Goal: Task Accomplishment & Management: Use online tool/utility

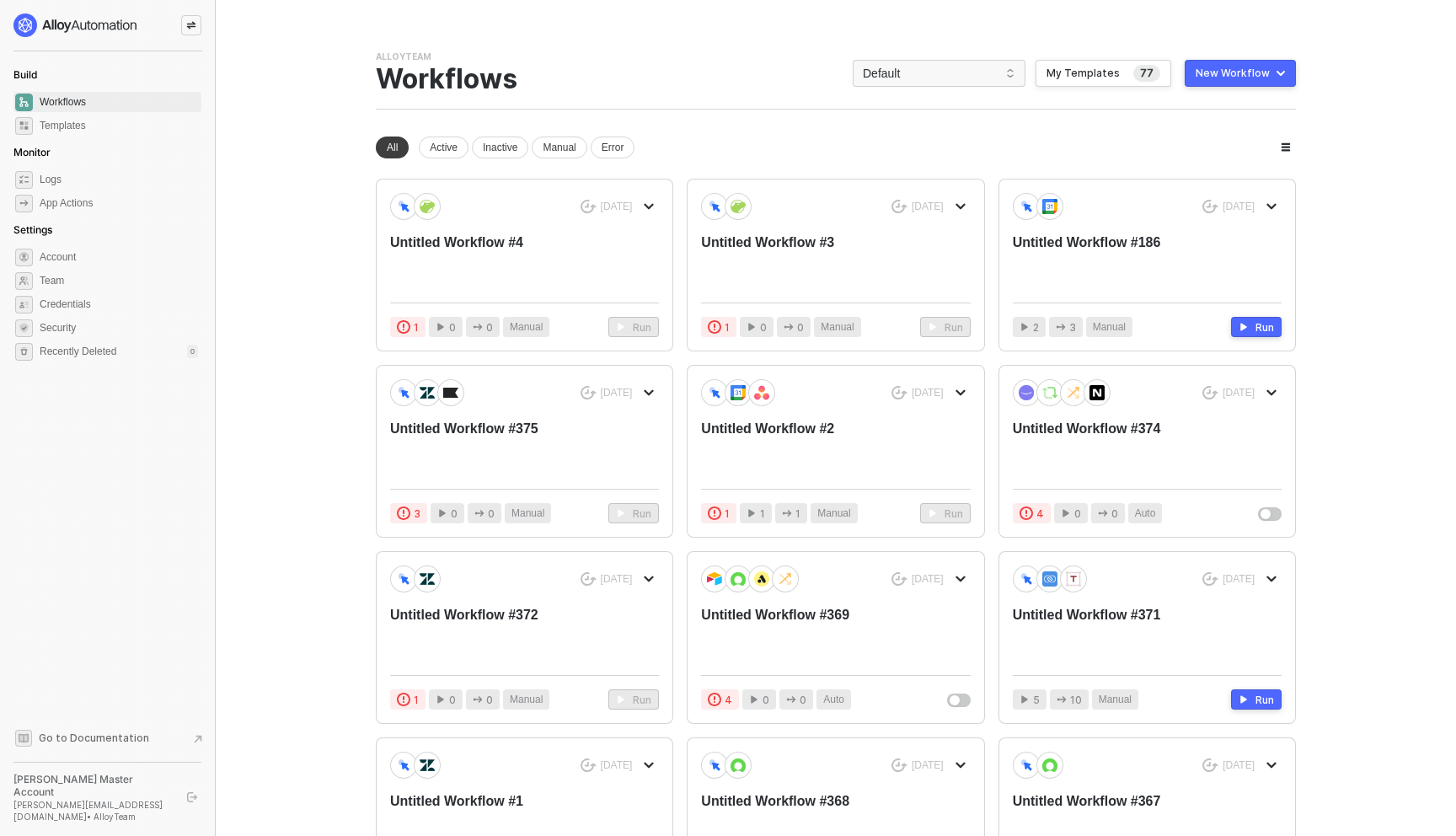
click at [1260, 73] on div "New Workflow" at bounding box center [1233, 73] width 74 height 13
click at [1233, 139] on div "Start From Scratch" at bounding box center [1192, 140] width 85 height 16
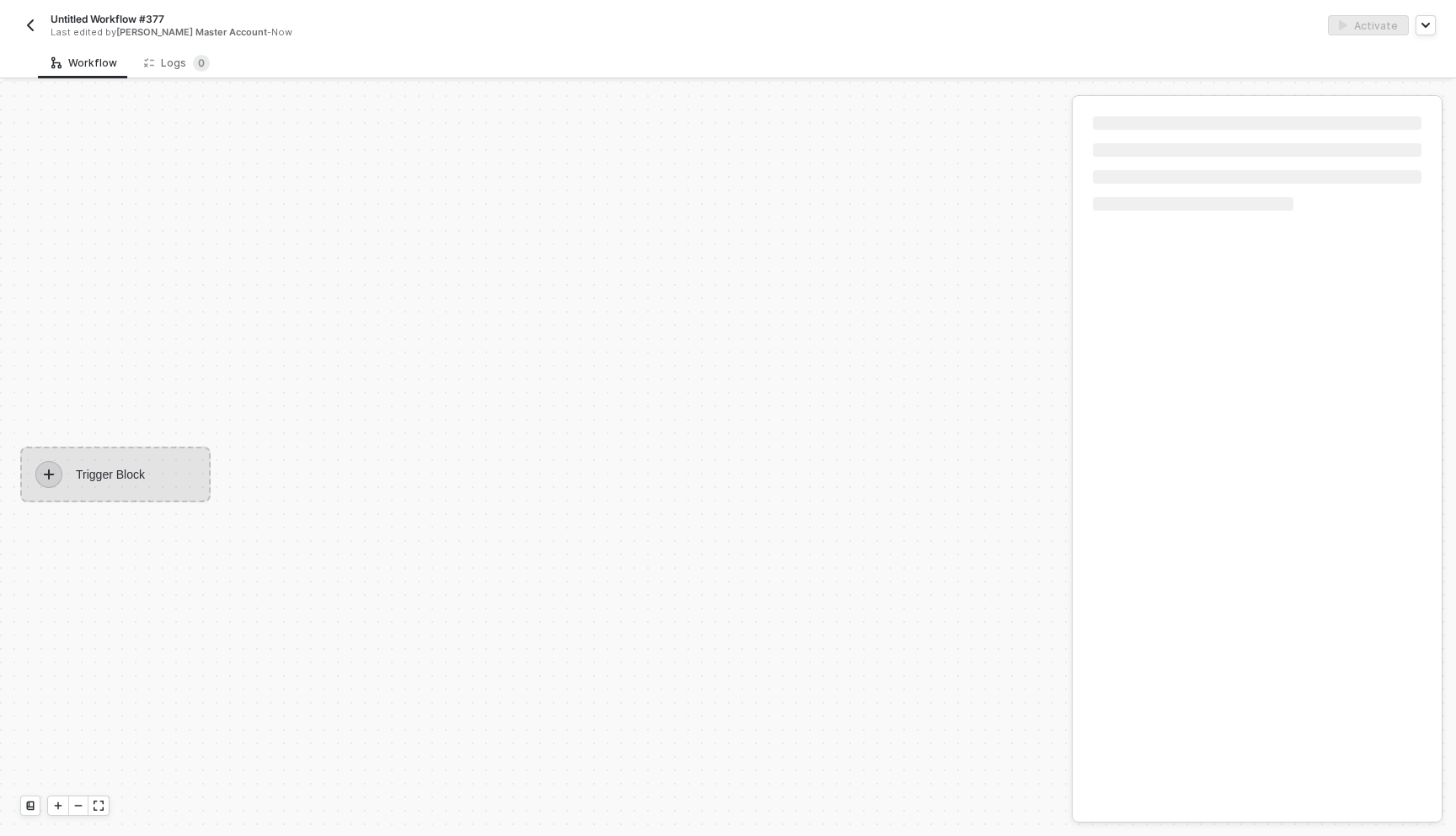
scroll to position [31, 0]
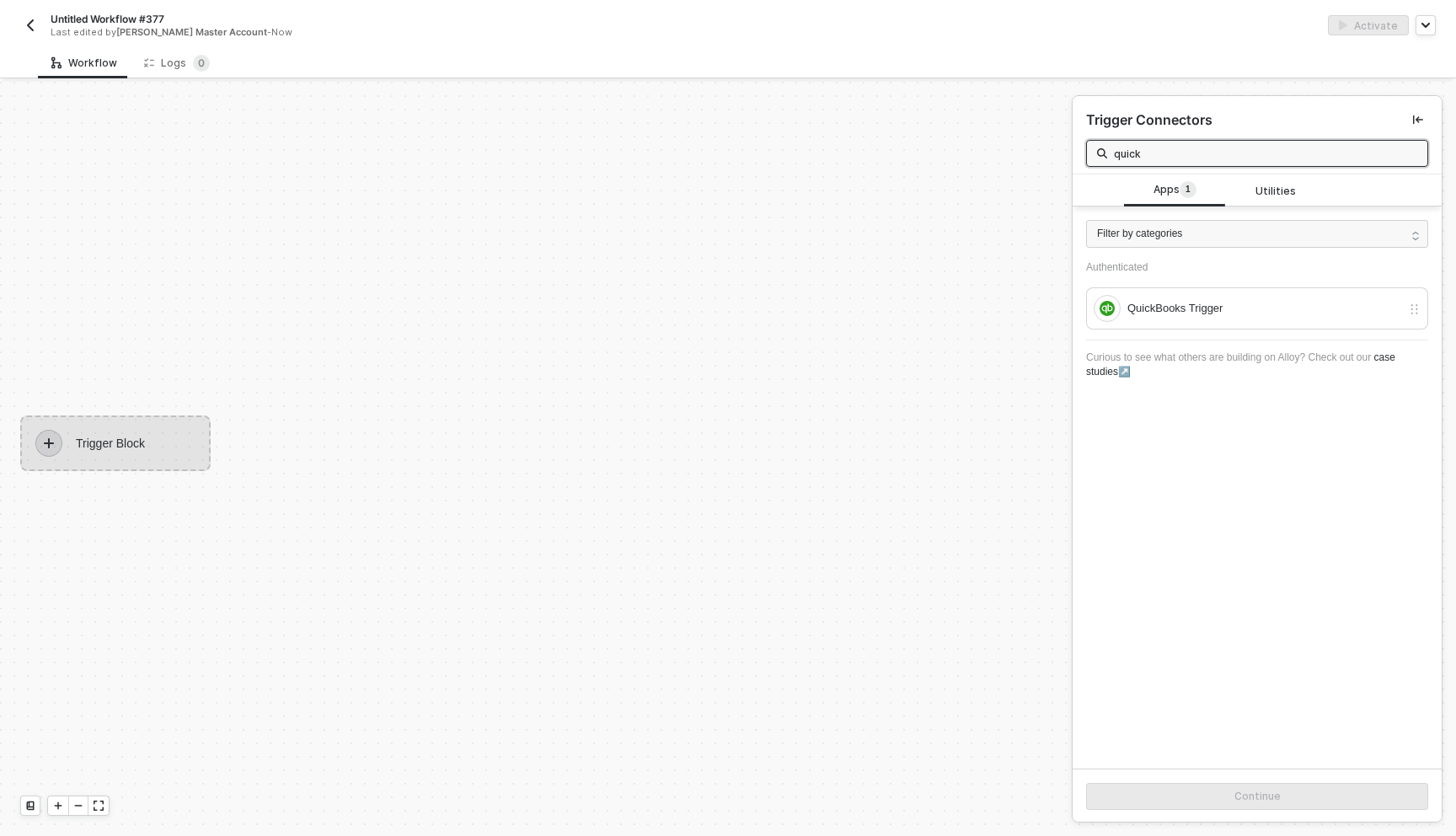
type input "quick"
click at [1220, 319] on div "QuickBooks Trigger" at bounding box center [1247, 308] width 308 height 27
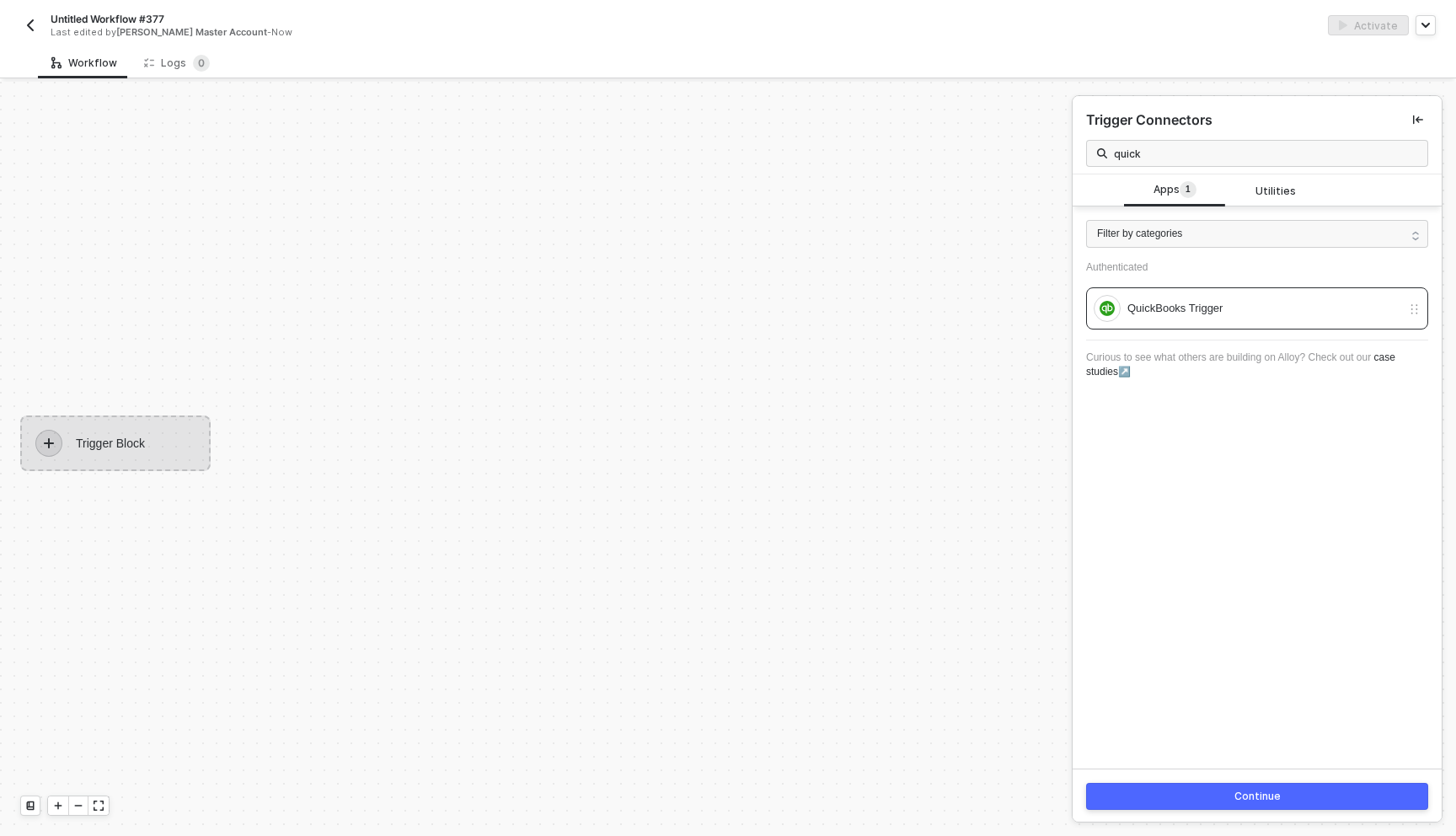
click at [1240, 785] on button "Continue" at bounding box center [1256, 796] width 342 height 27
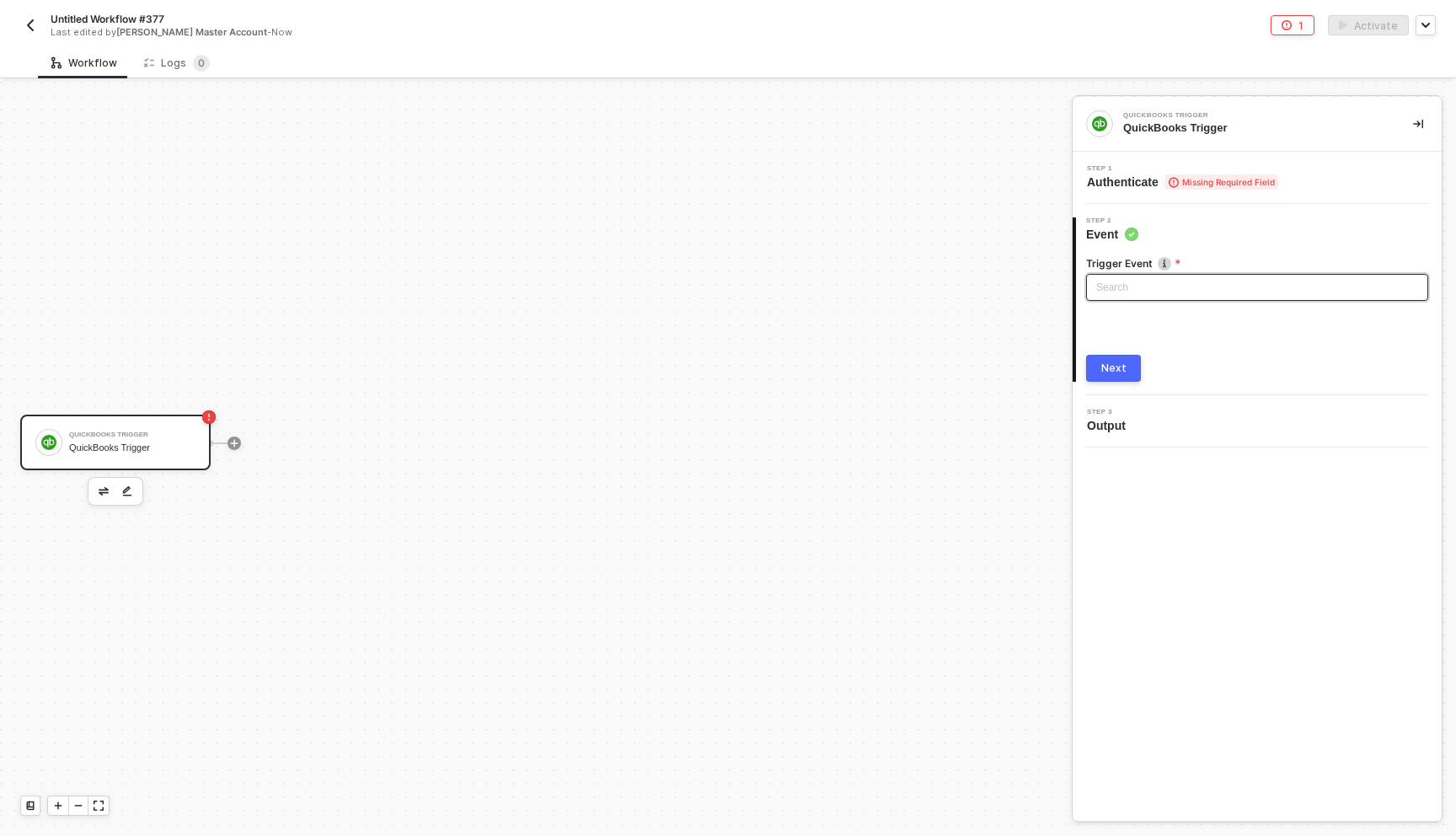
click at [1162, 283] on input "search" at bounding box center [1257, 287] width 322 height 26
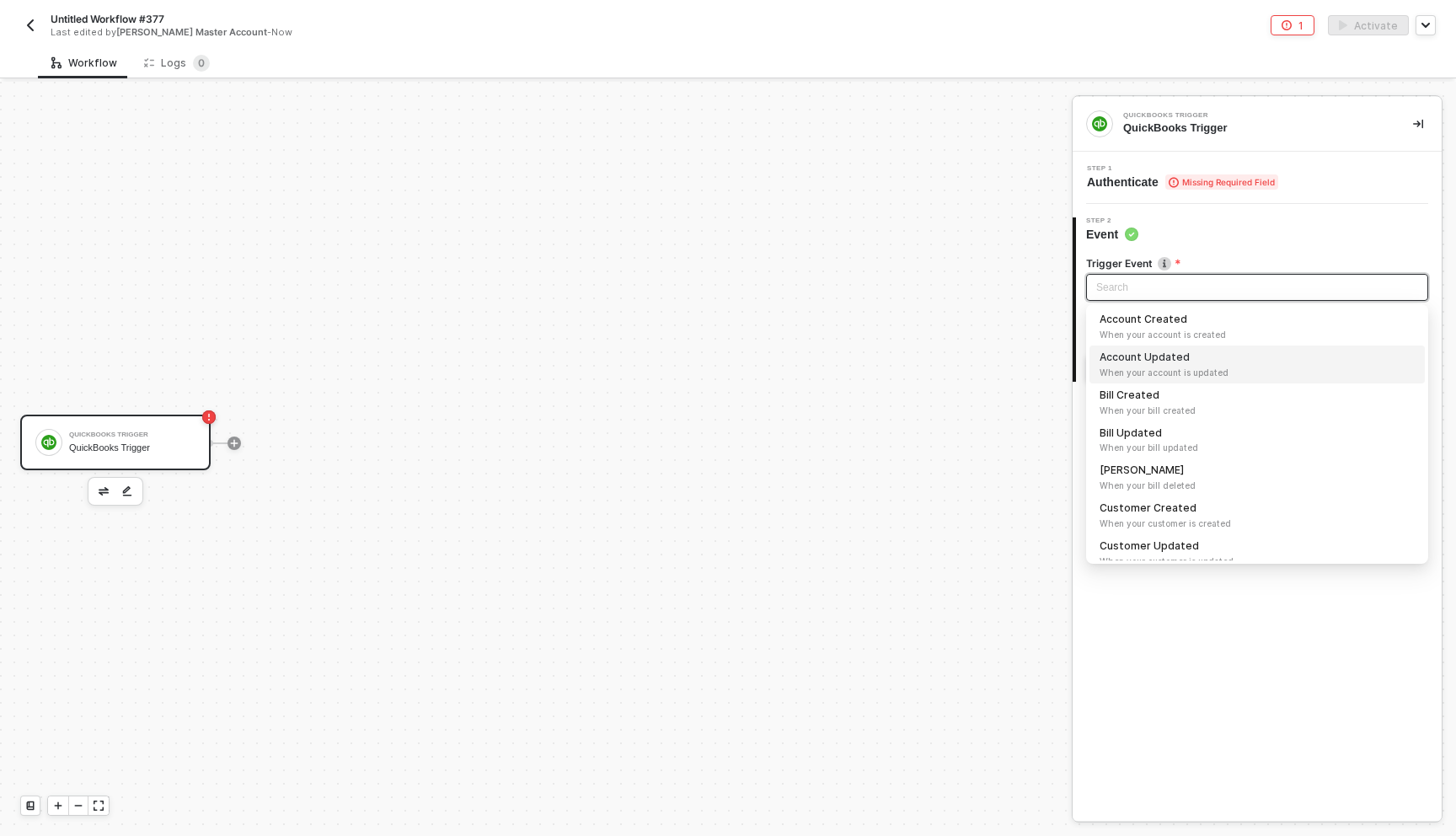
click at [1171, 330] on span "When your account is created" at bounding box center [1257, 334] width 315 height 13
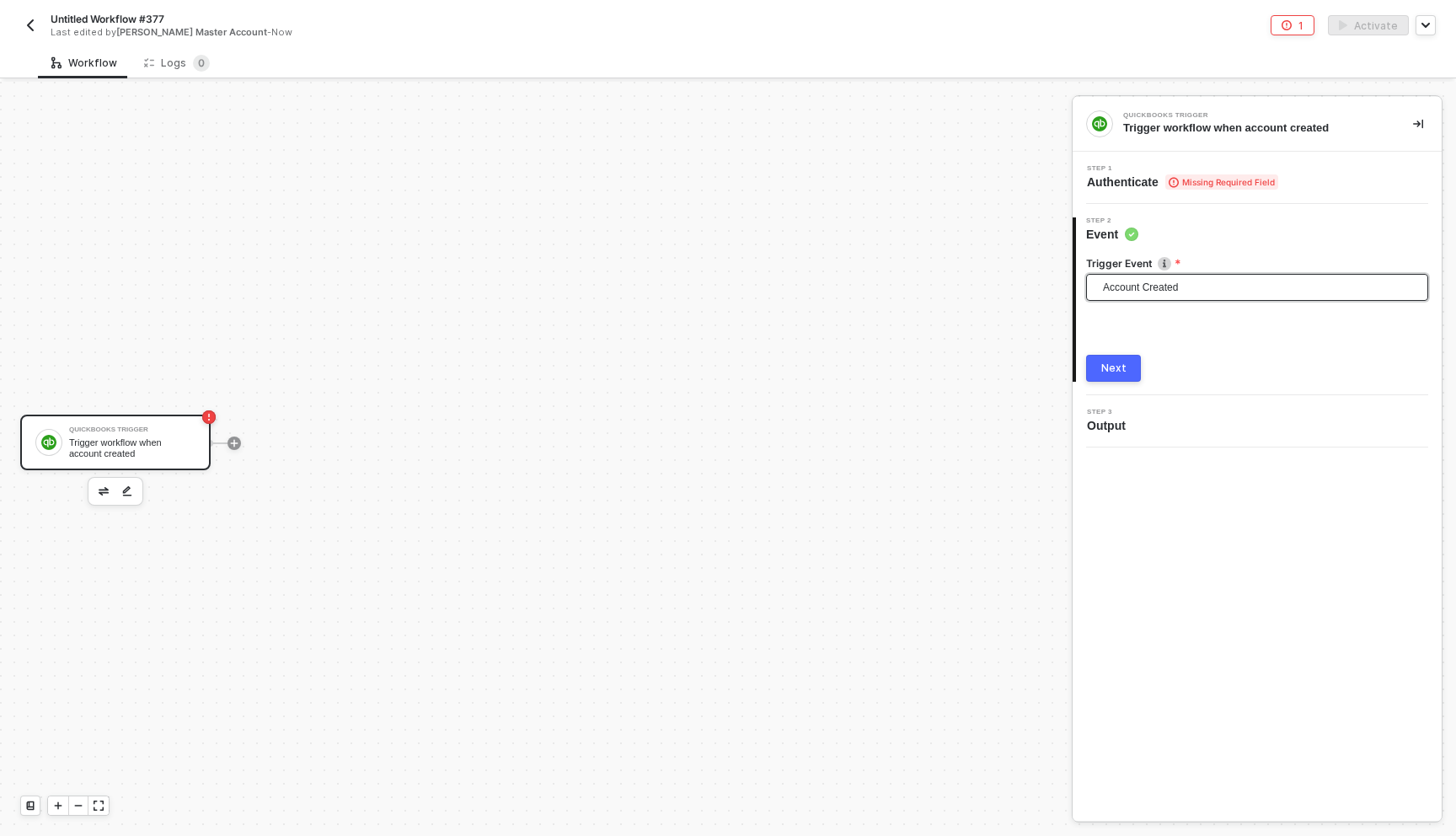
click at [100, 493] on img "button" at bounding box center [103, 492] width 10 height 9
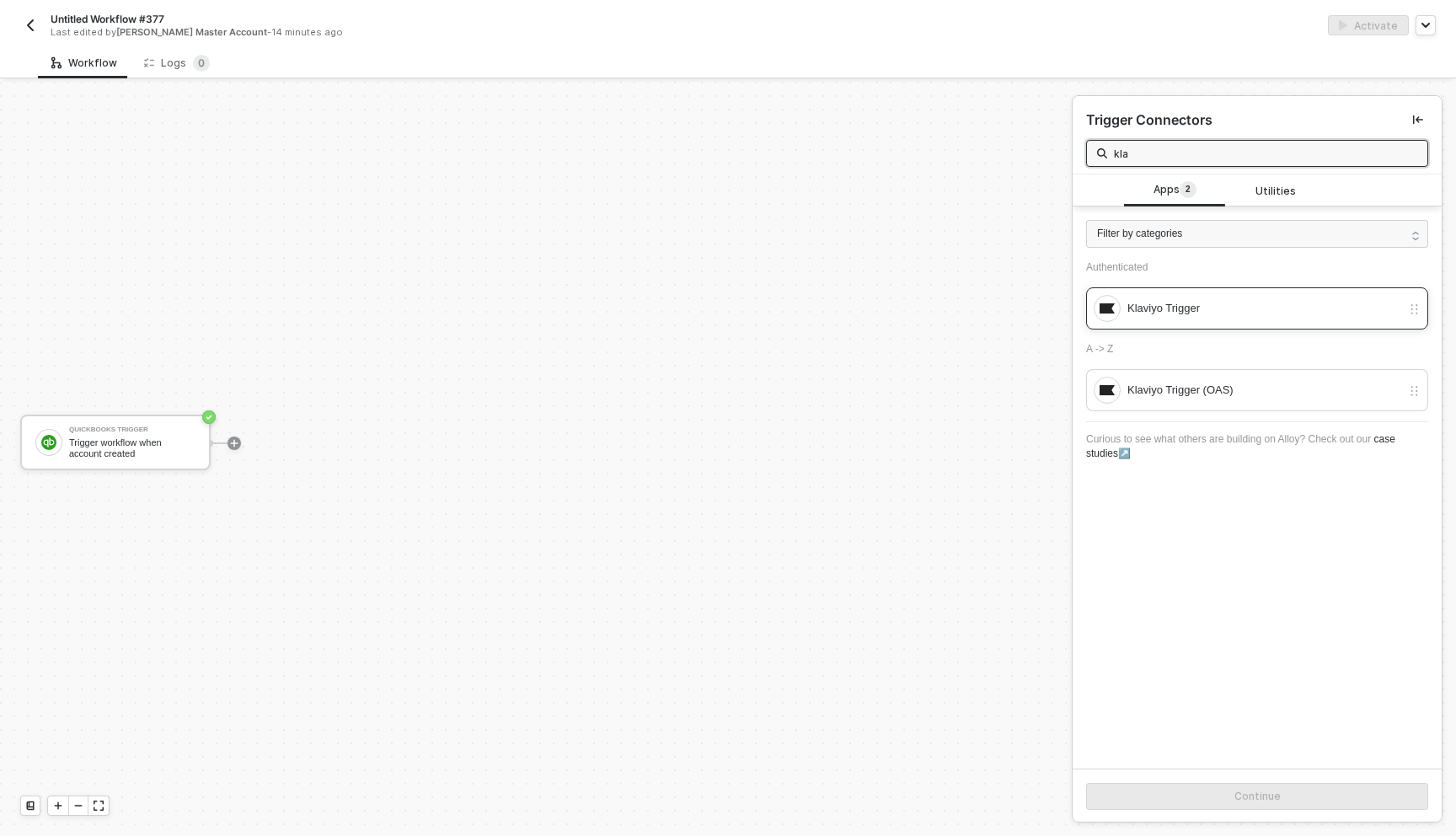
type input "kla"
click at [1131, 303] on div "Klaviyo Trigger" at bounding box center [1263, 308] width 274 height 18
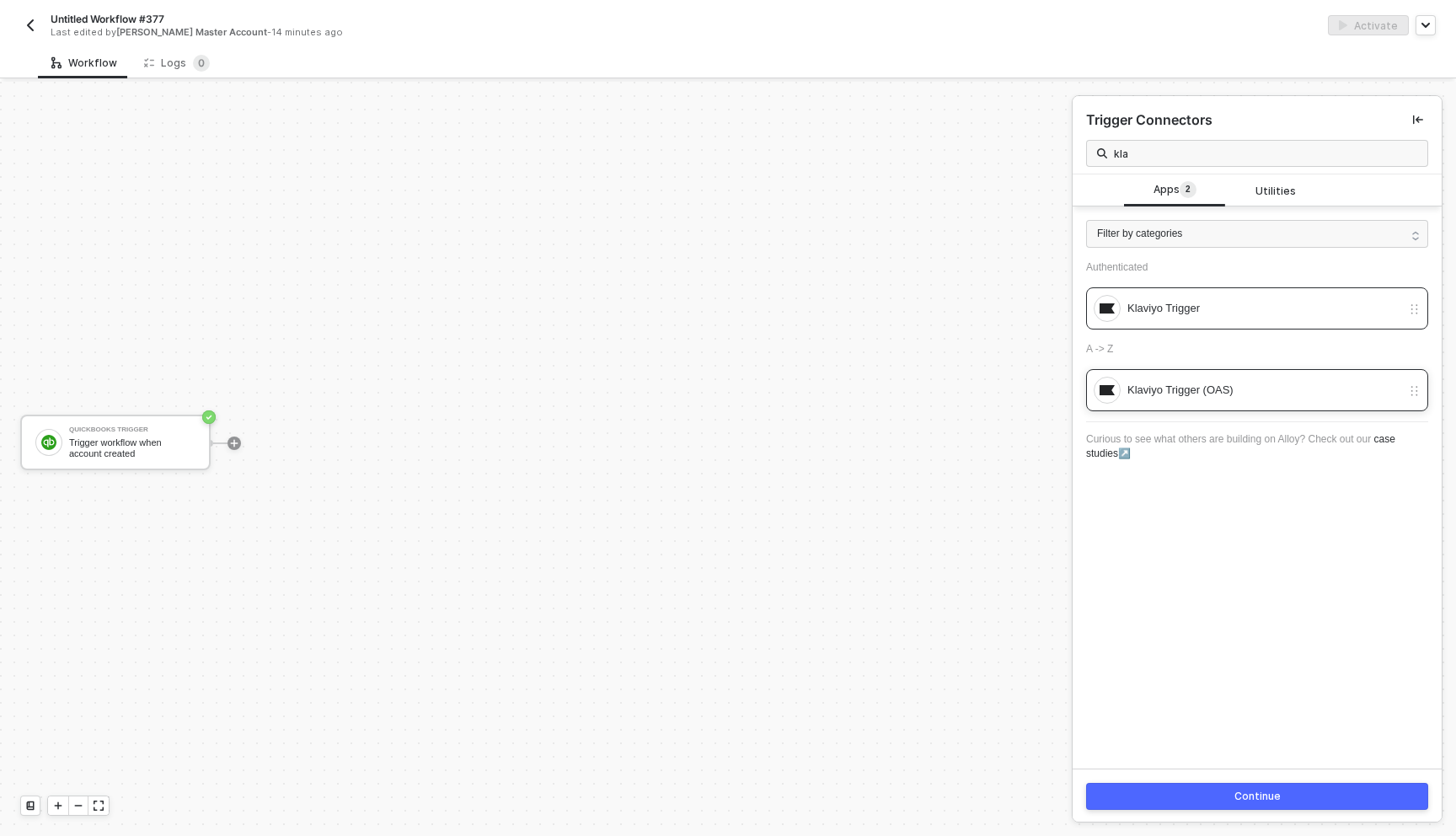
click at [1183, 384] on div "Klaviyo Trigger (OAS)" at bounding box center [1263, 390] width 274 height 18
click at [1232, 792] on button "Continue" at bounding box center [1256, 796] width 342 height 27
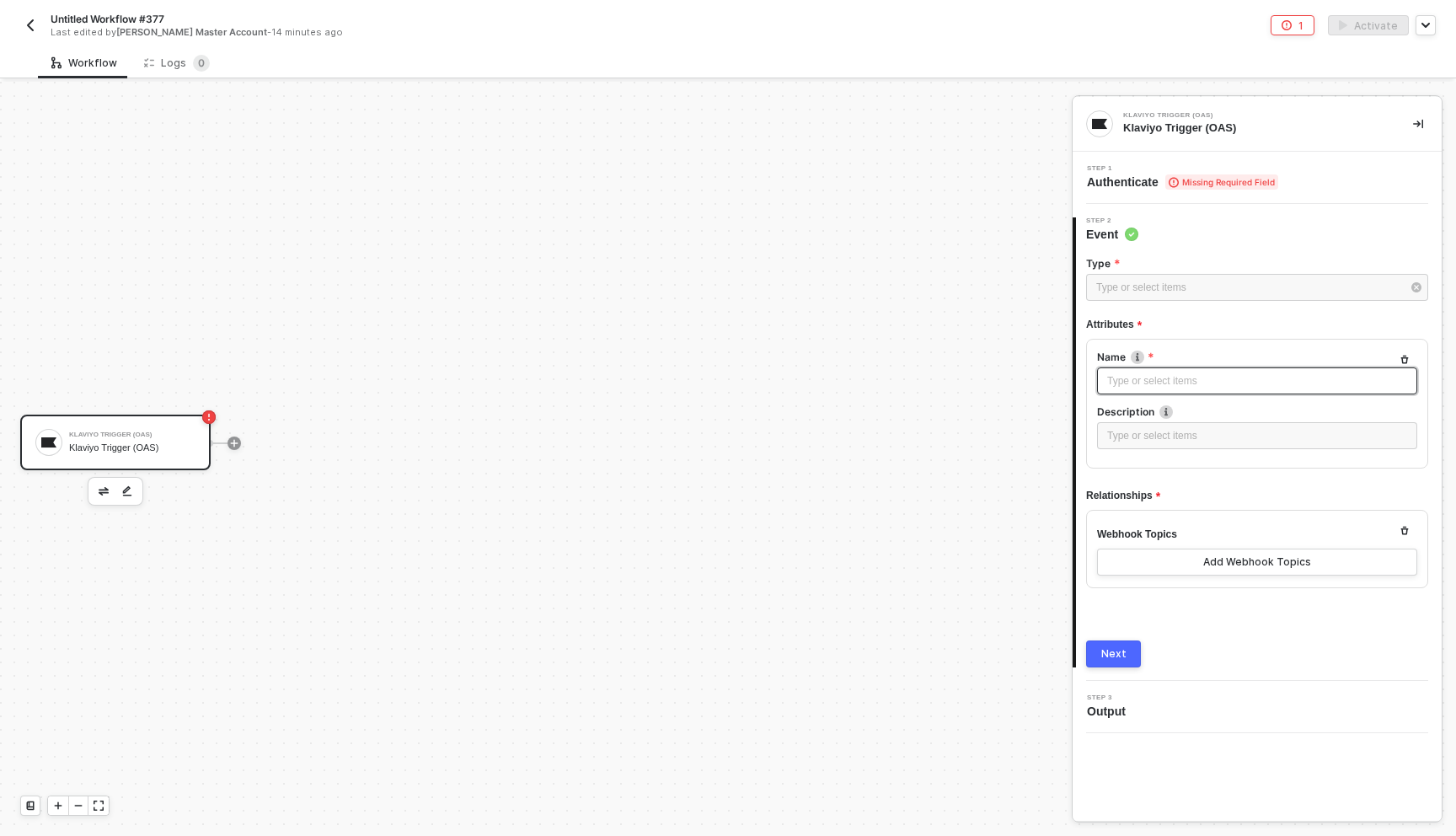
click at [1192, 374] on div "Type or select items ﻿" at bounding box center [1256, 381] width 300 height 16
drag, startPoint x: 1164, startPoint y: 447, endPoint x: 1160, endPoint y: 429, distance: 18.4
click at [1163, 441] on div "Type or select items ﻿" at bounding box center [1257, 436] width 320 height 27
click at [1160, 429] on div "Type or select items ﻿" at bounding box center [1256, 436] width 300 height 16
click at [1188, 556] on button "Add Webhook Topics" at bounding box center [1257, 561] width 320 height 27
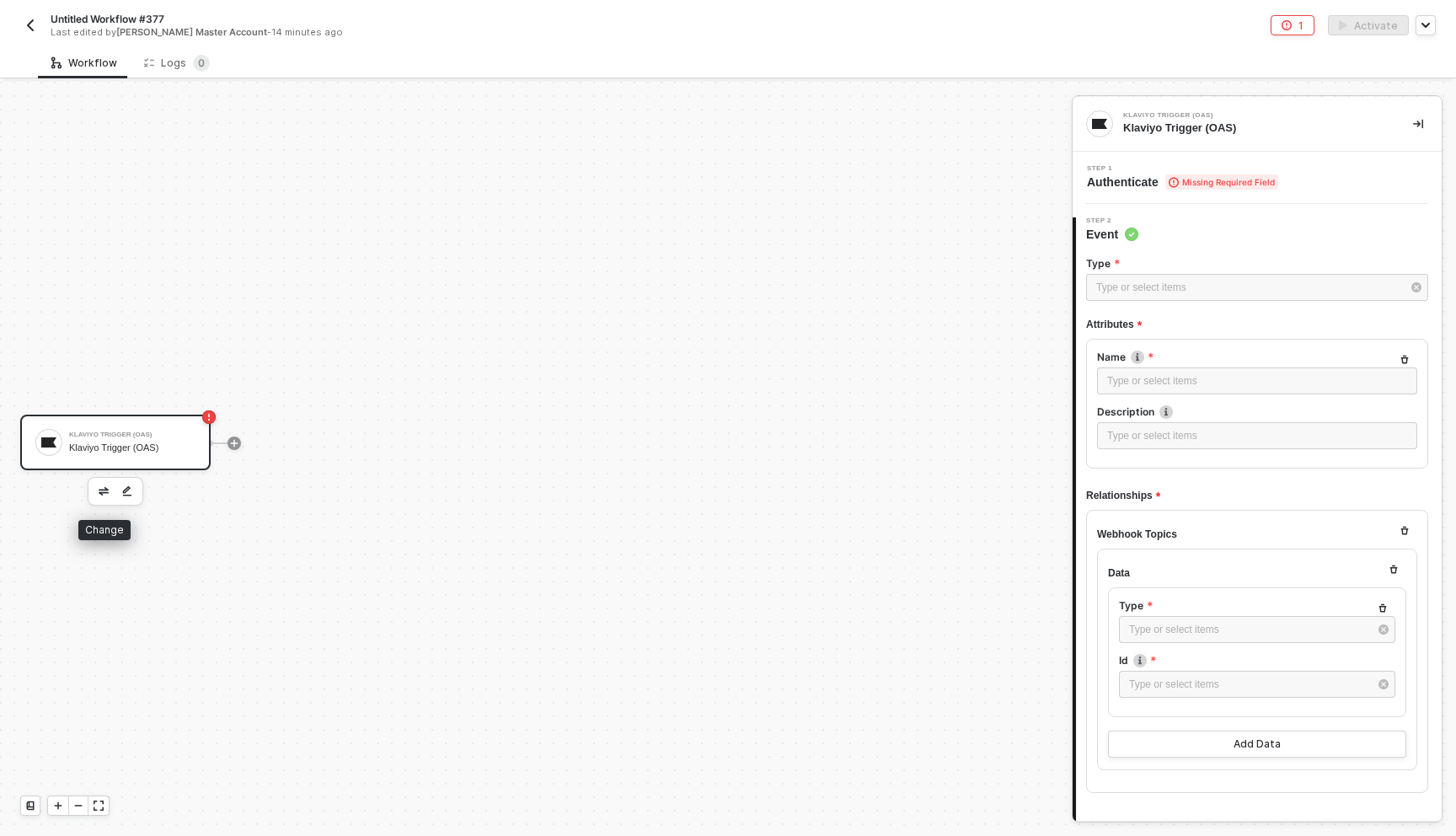
click at [99, 488] on img "button" at bounding box center [103, 492] width 10 height 9
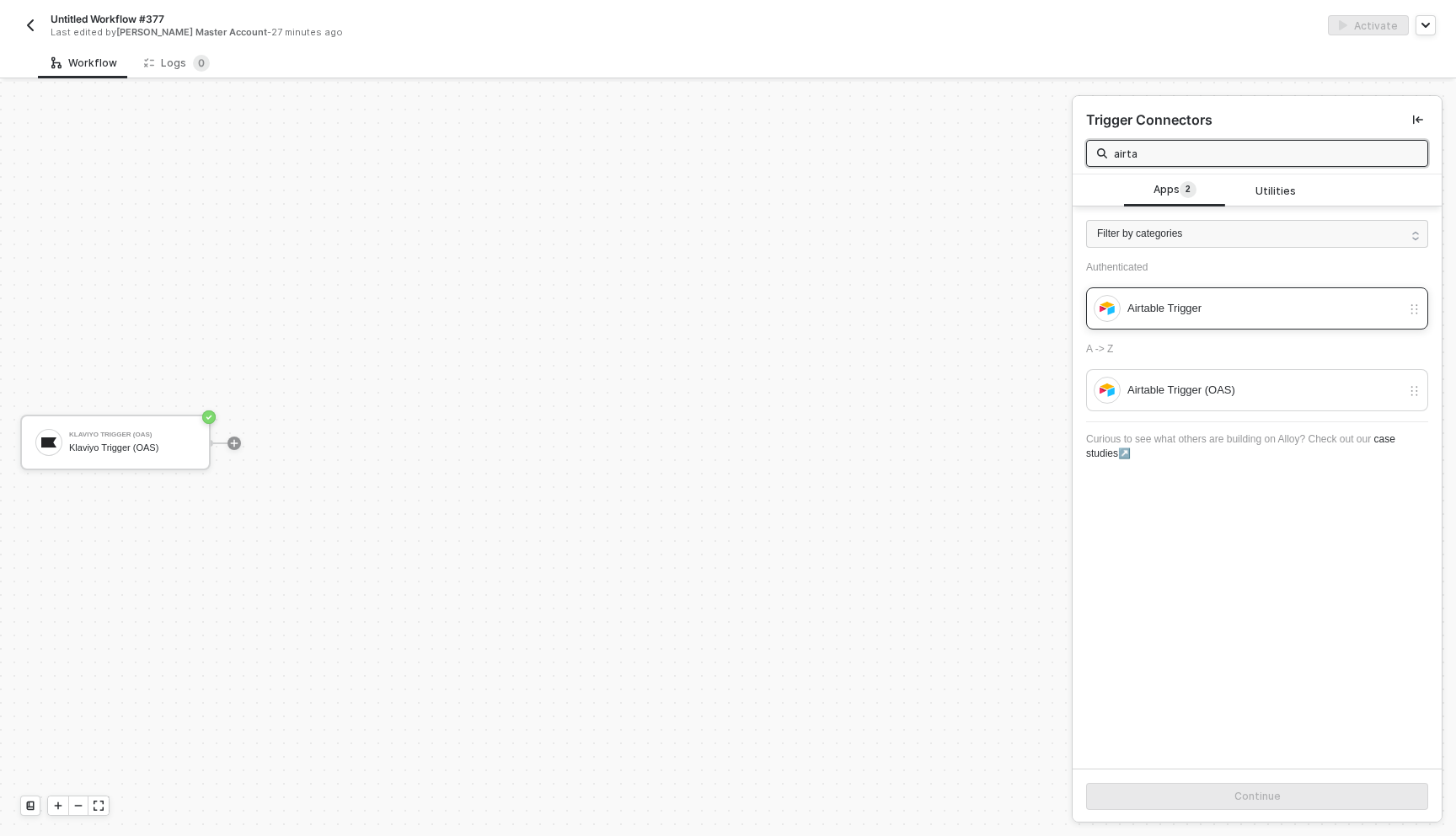
type input "airta"
click at [1221, 303] on div "Airtable Trigger" at bounding box center [1263, 308] width 274 height 18
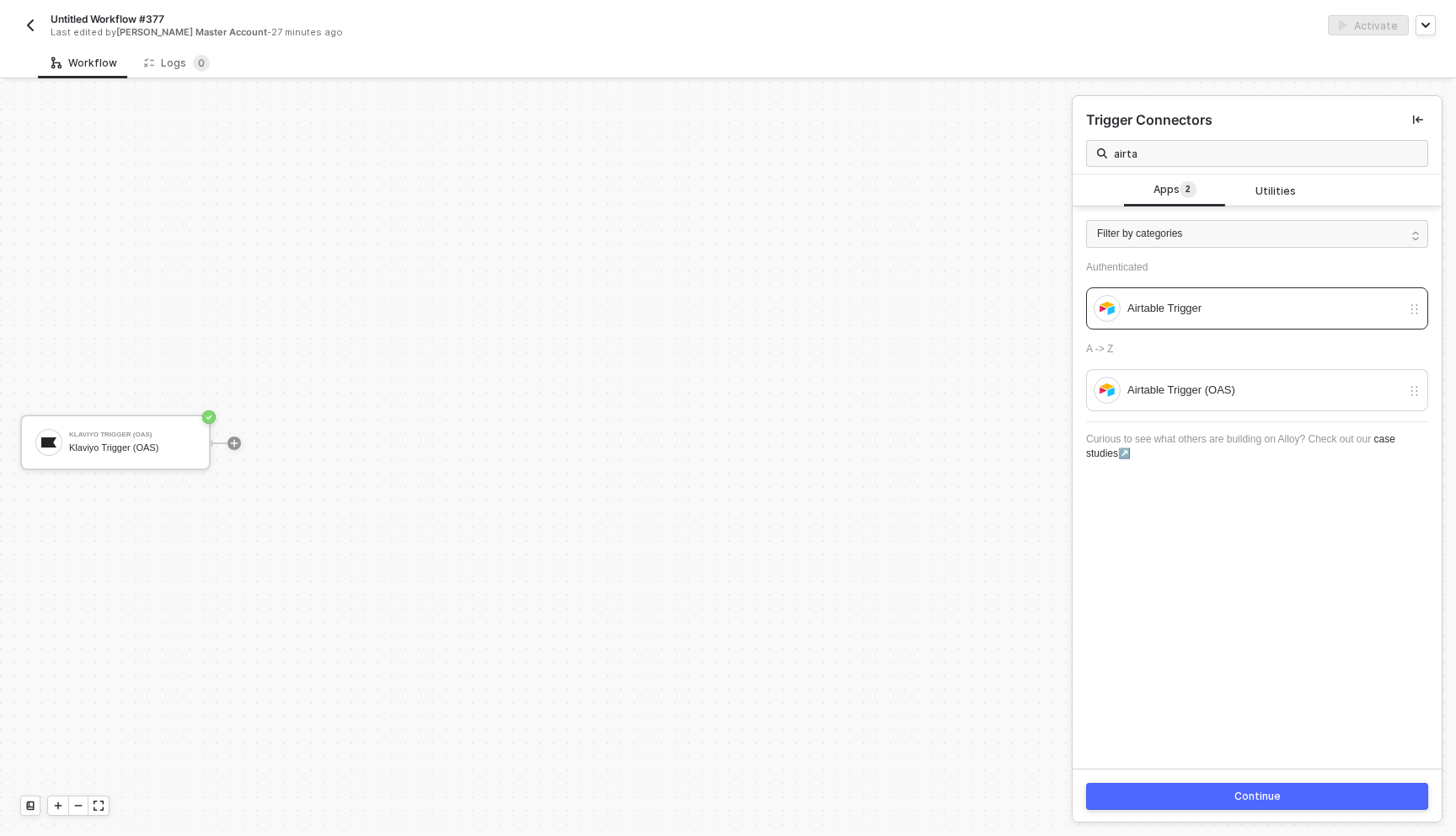
click at [1213, 793] on button "Continue" at bounding box center [1256, 796] width 342 height 27
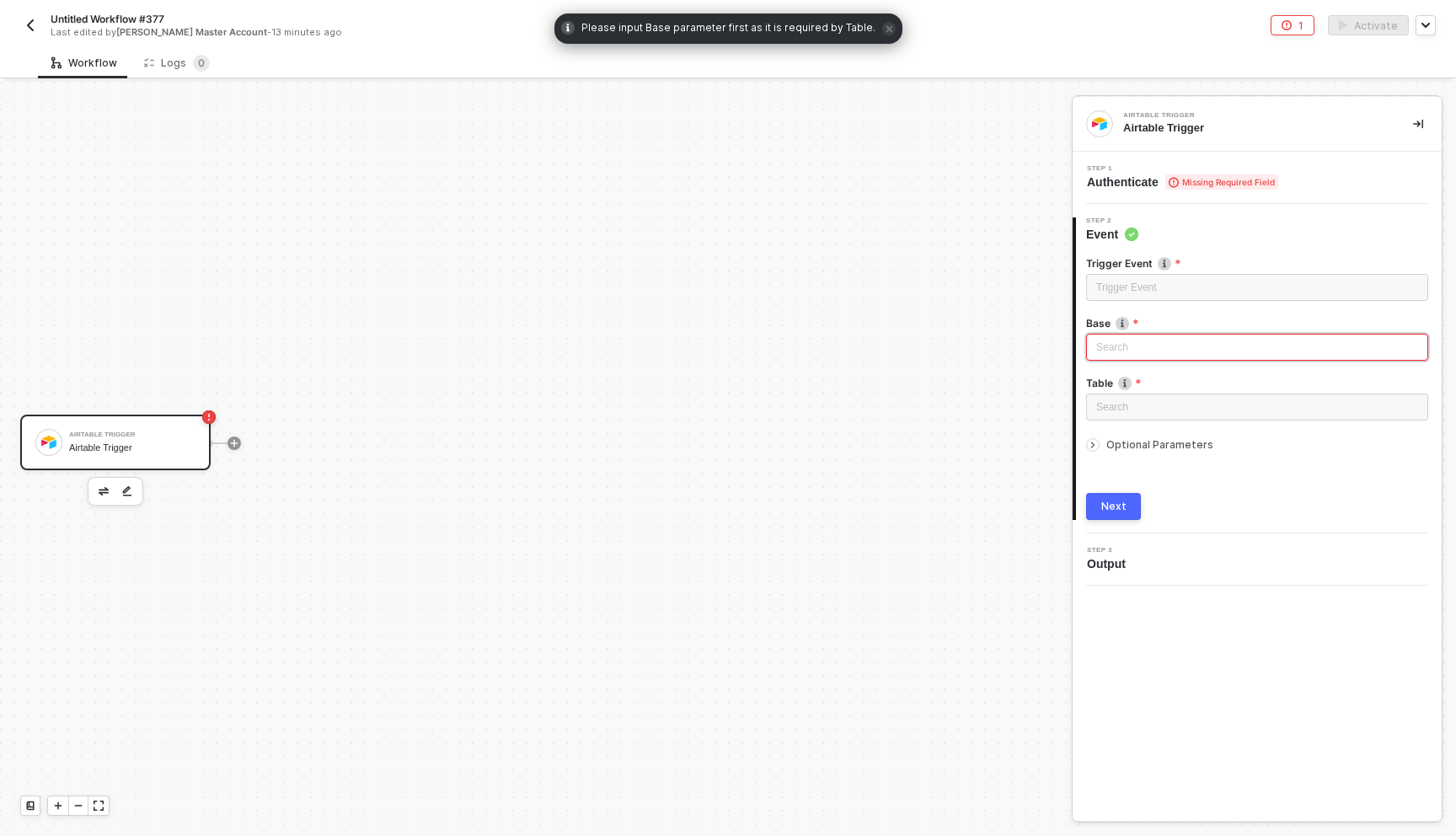
click at [1193, 346] on div "Search" at bounding box center [1256, 347] width 342 height 27
drag, startPoint x: 1186, startPoint y: 382, endPoint x: 1179, endPoint y: 359, distance: 24.0
click at [1182, 368] on div "No data" at bounding box center [1256, 401] width 342 height 75
click at [1176, 336] on input "search" at bounding box center [1257, 347] width 322 height 26
click at [1141, 286] on input "search" at bounding box center [1257, 287] width 322 height 26
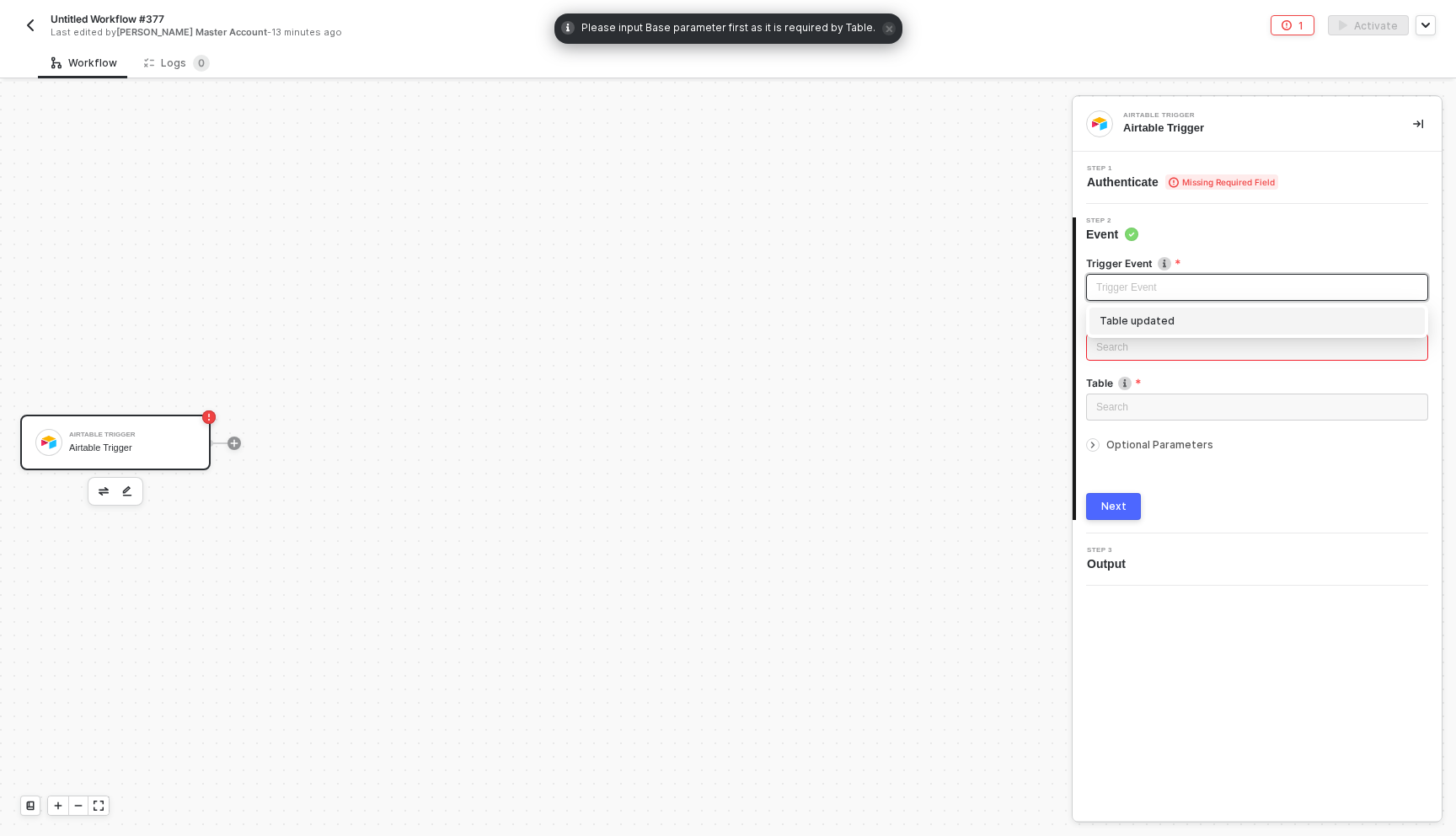
click at [1137, 312] on div "Table updated" at bounding box center [1257, 320] width 315 height 18
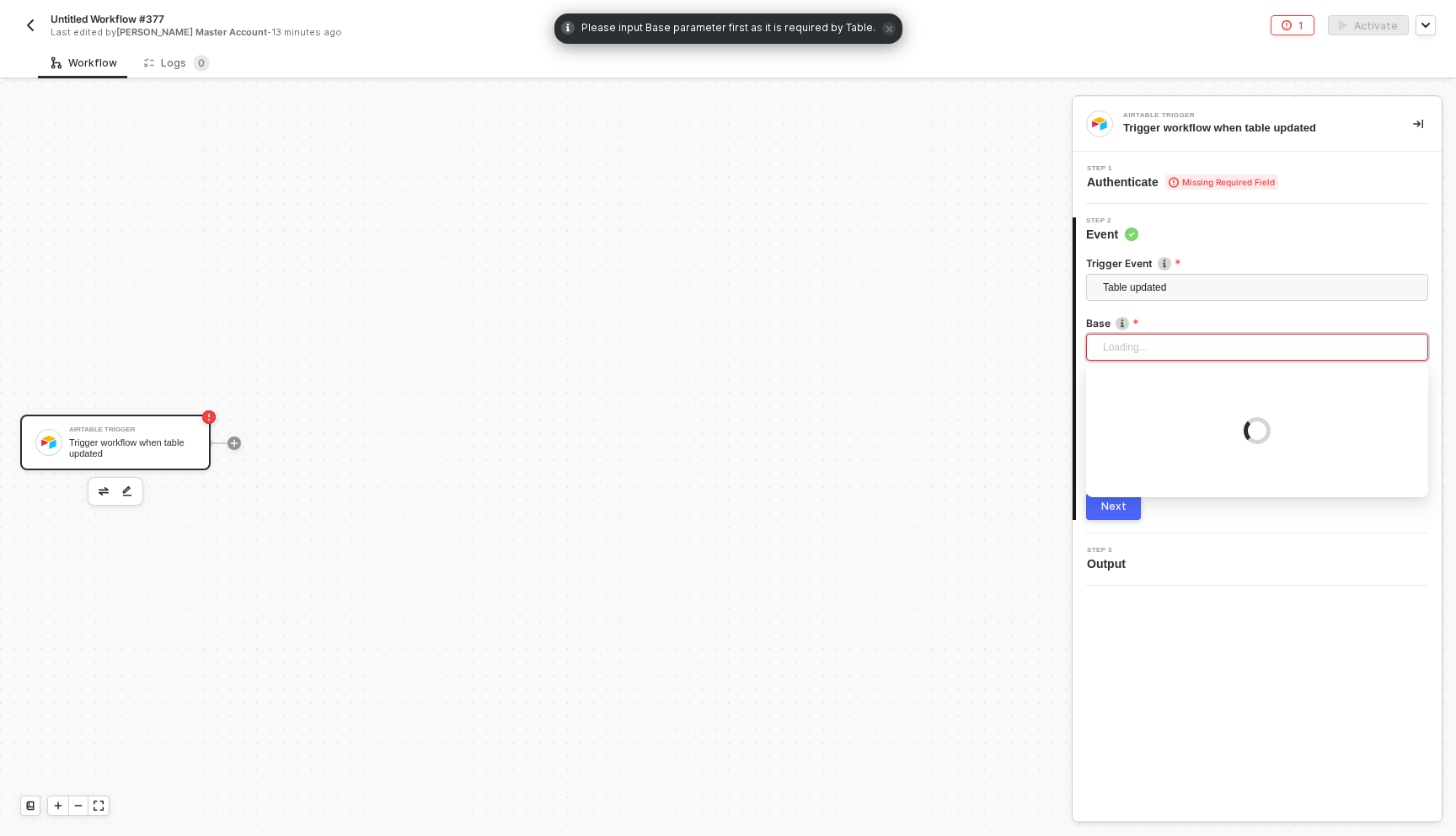
click at [1131, 354] on div "Loading..." at bounding box center [1256, 347] width 342 height 27
click at [1165, 312] on div at bounding box center [1256, 312] width 342 height 7
click at [1164, 392] on div "Table" at bounding box center [1256, 385] width 342 height 18
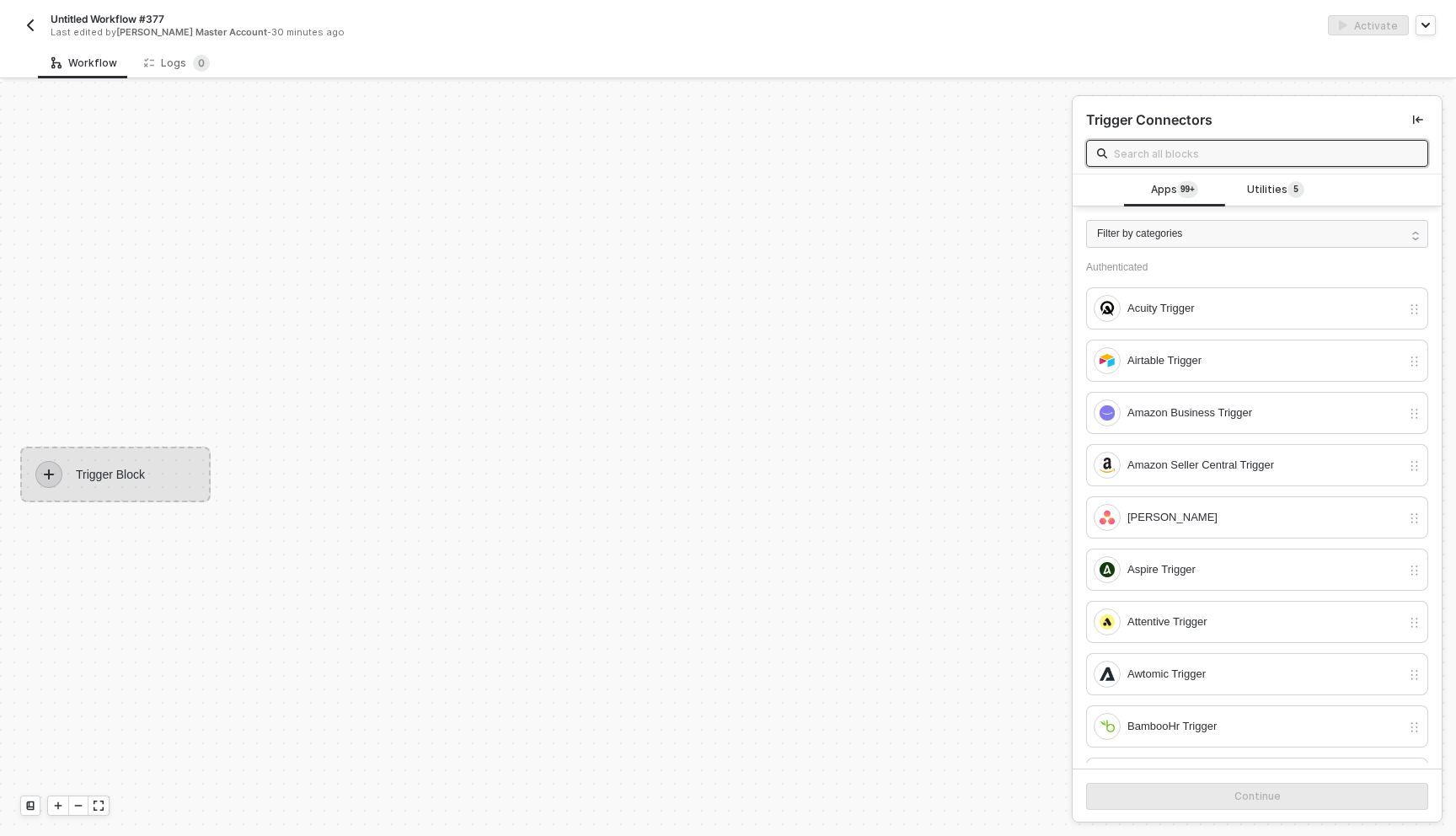
scroll to position [31, 0]
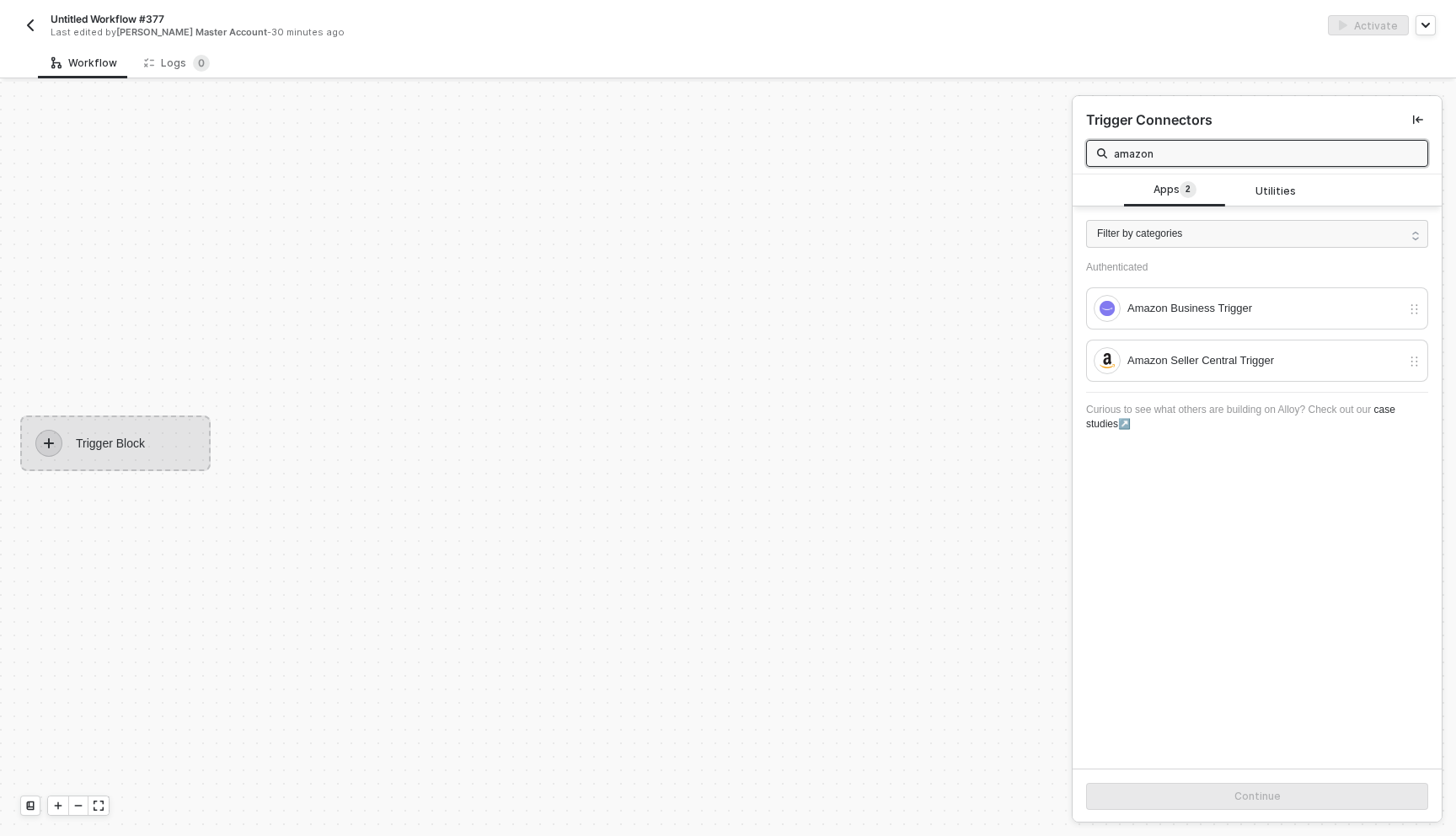
type input "amazon"
drag, startPoint x: 1215, startPoint y: 385, endPoint x: 1211, endPoint y: 375, distance: 10.8
click at [1214, 382] on div "Authenticated Amazon Business Trigger Amazon Seller Central Trigger Curious to …" at bounding box center [1256, 351] width 369 height 180
click at [1211, 375] on div "Amazon Seller Central Trigger" at bounding box center [1256, 361] width 342 height 42
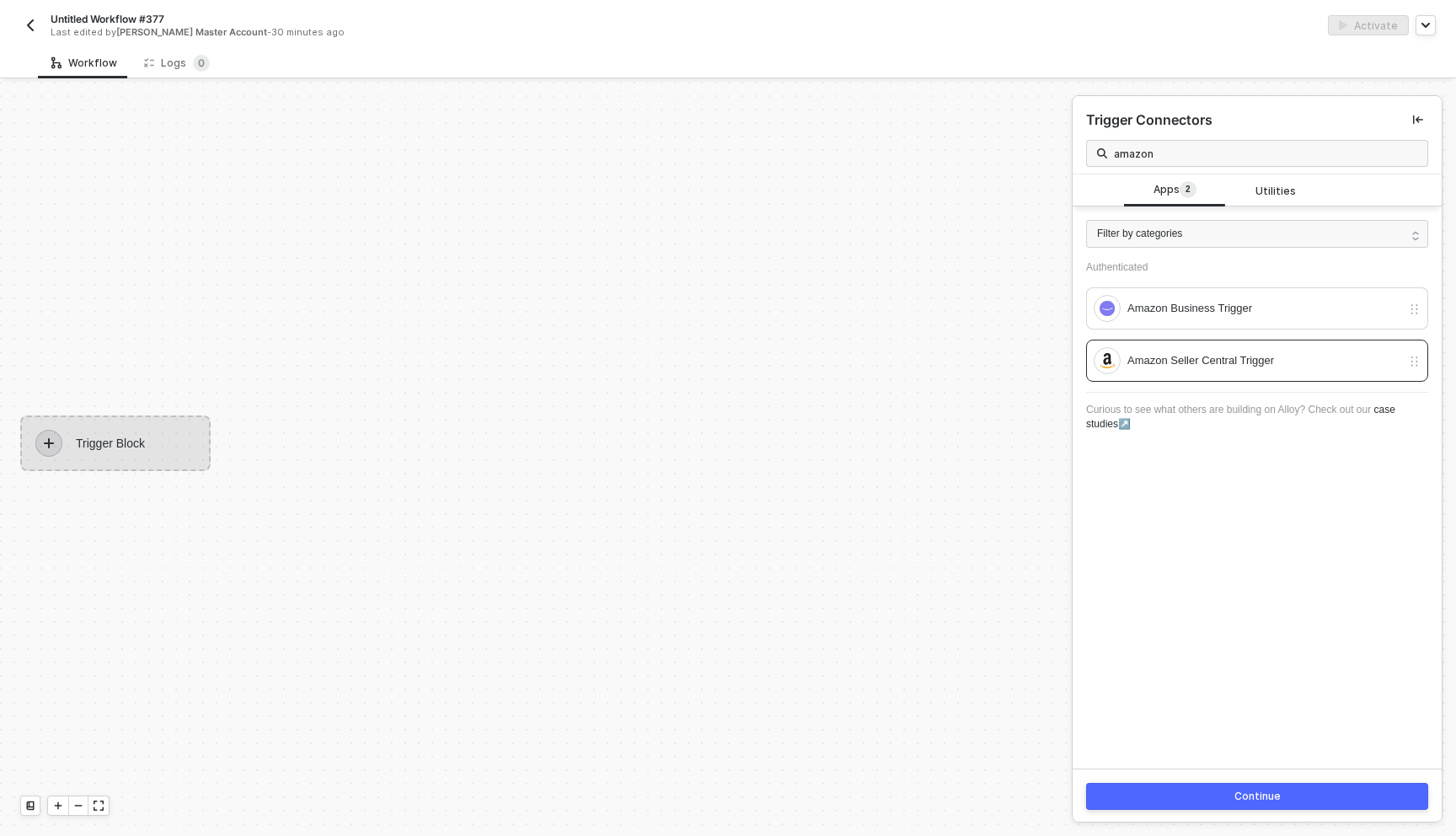
drag, startPoint x: 1246, startPoint y: 794, endPoint x: 1237, endPoint y: 788, distance: 10.8
click at [1245, 793] on div "Continue" at bounding box center [1257, 796] width 47 height 13
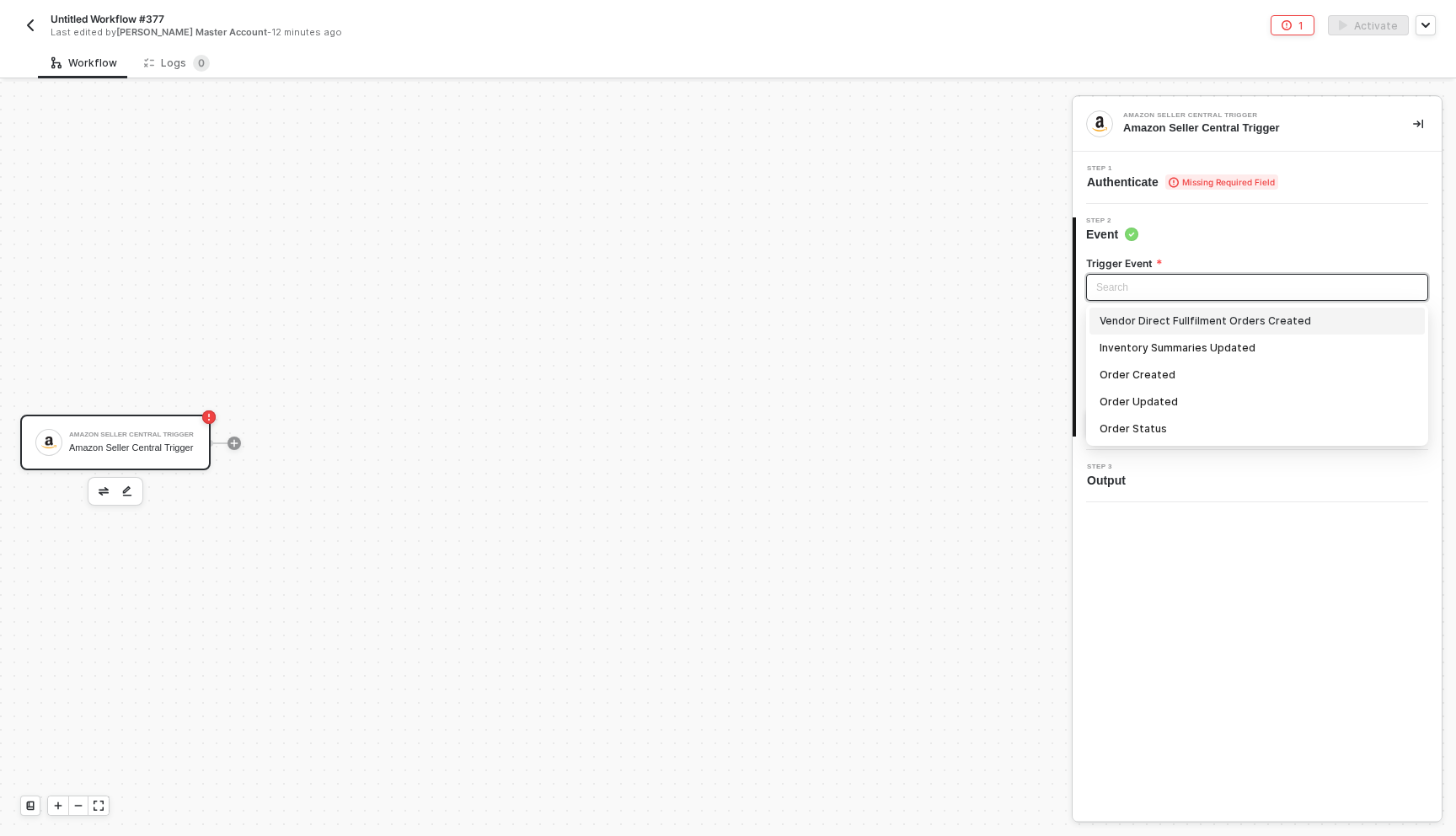
click at [1148, 276] on input "search" at bounding box center [1257, 287] width 322 height 26
click at [1160, 326] on div "Vendor Direct Fullfilment Orders Created" at bounding box center [1257, 320] width 315 height 18
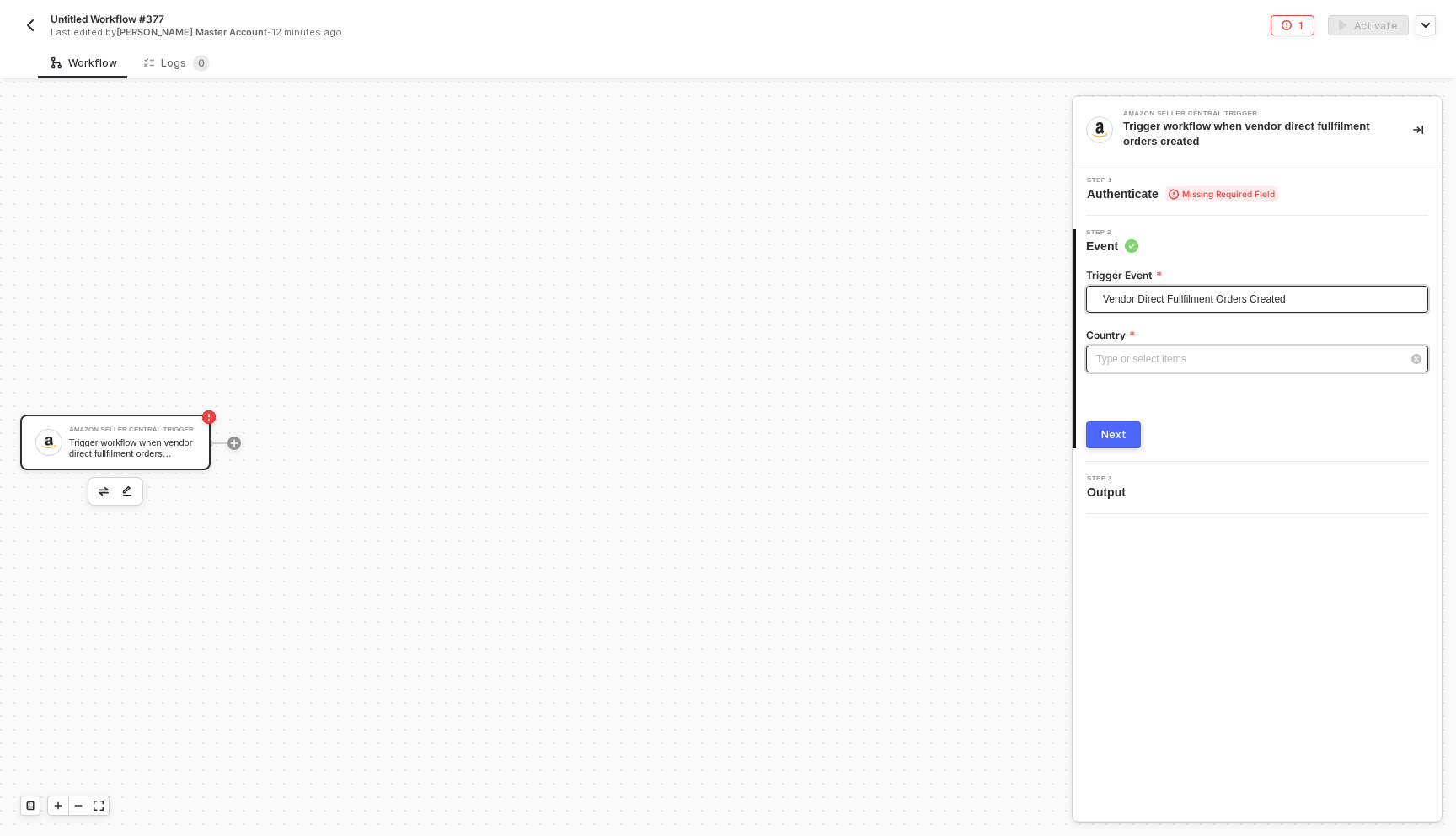
click at [1165, 357] on div "Type or select items ﻿" at bounding box center [1248, 359] width 305 height 16
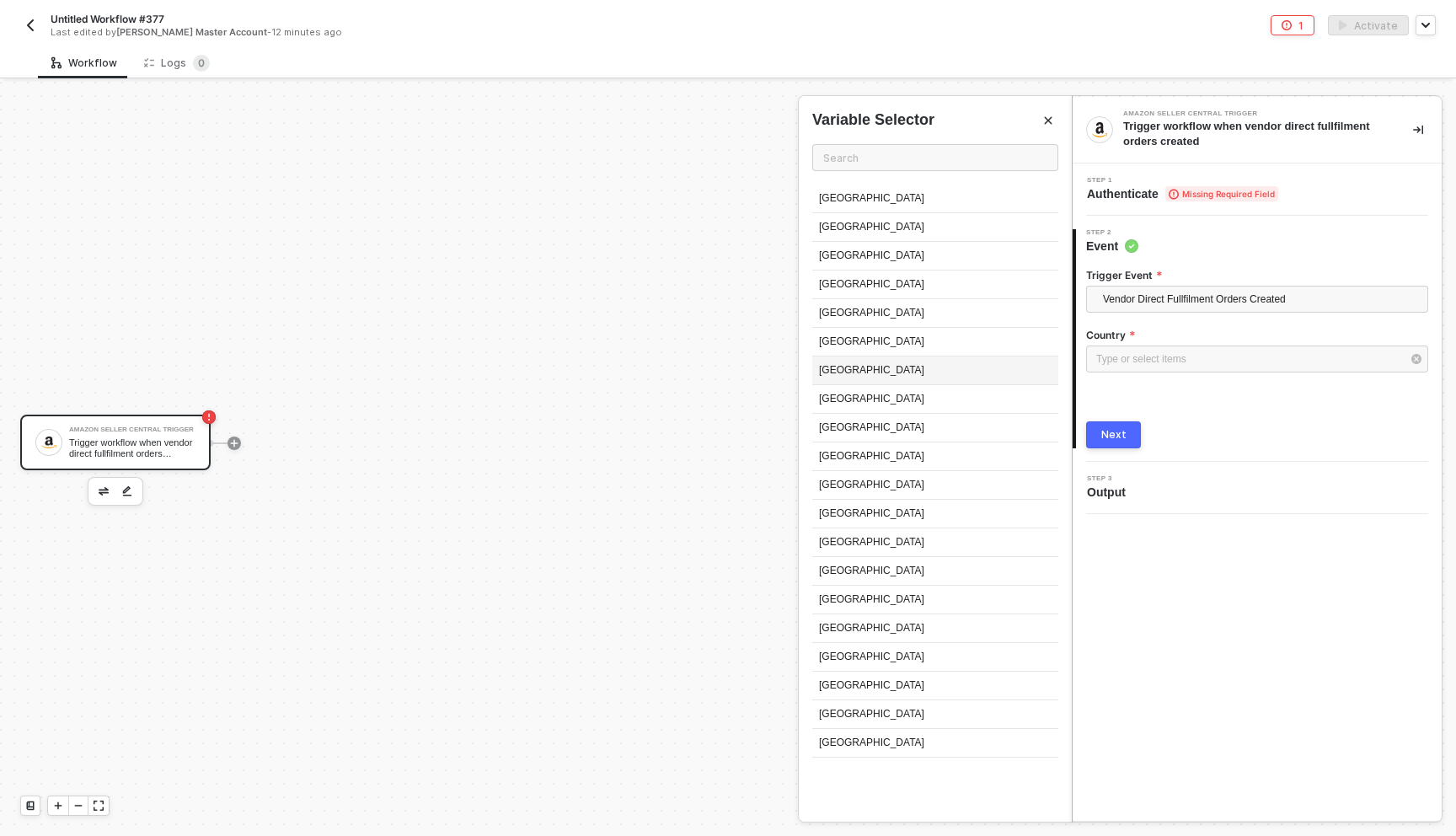
click at [953, 368] on div "France" at bounding box center [935, 370] width 246 height 29
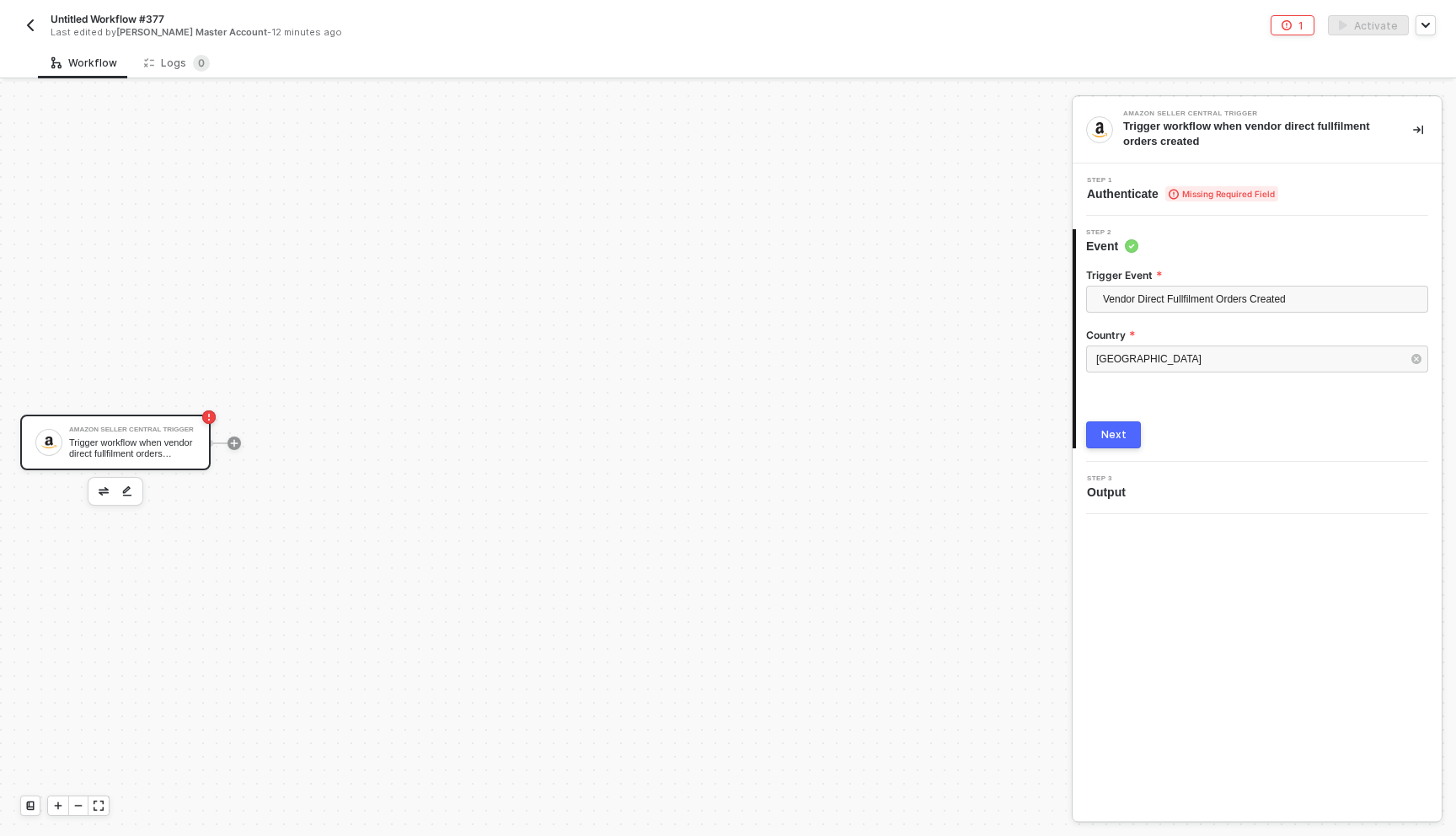
click at [1117, 441] on div "Next" at bounding box center [1114, 434] width 26 height 13
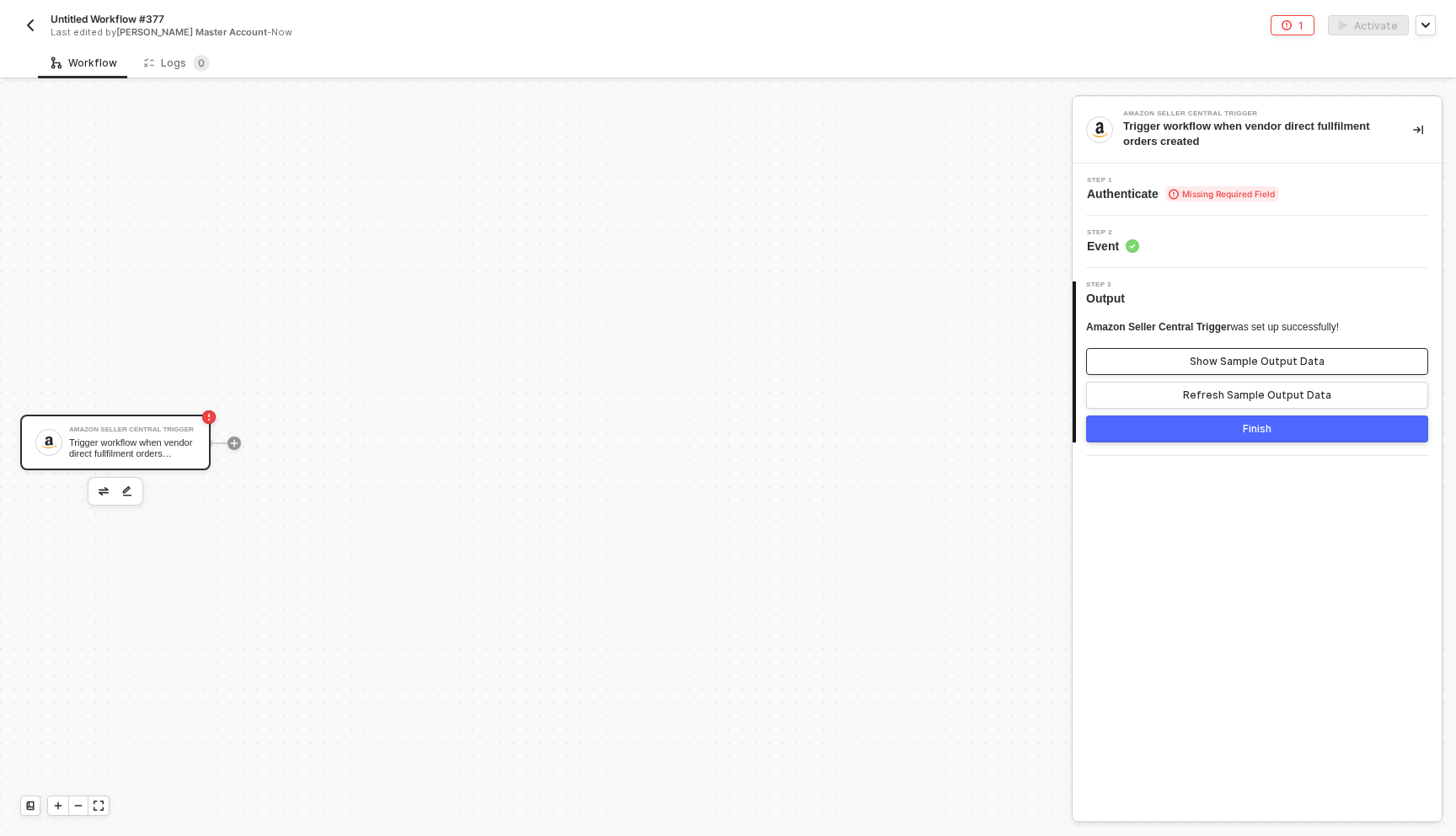
click at [1253, 362] on div "Show Sample Output Data" at bounding box center [1256, 361] width 135 height 13
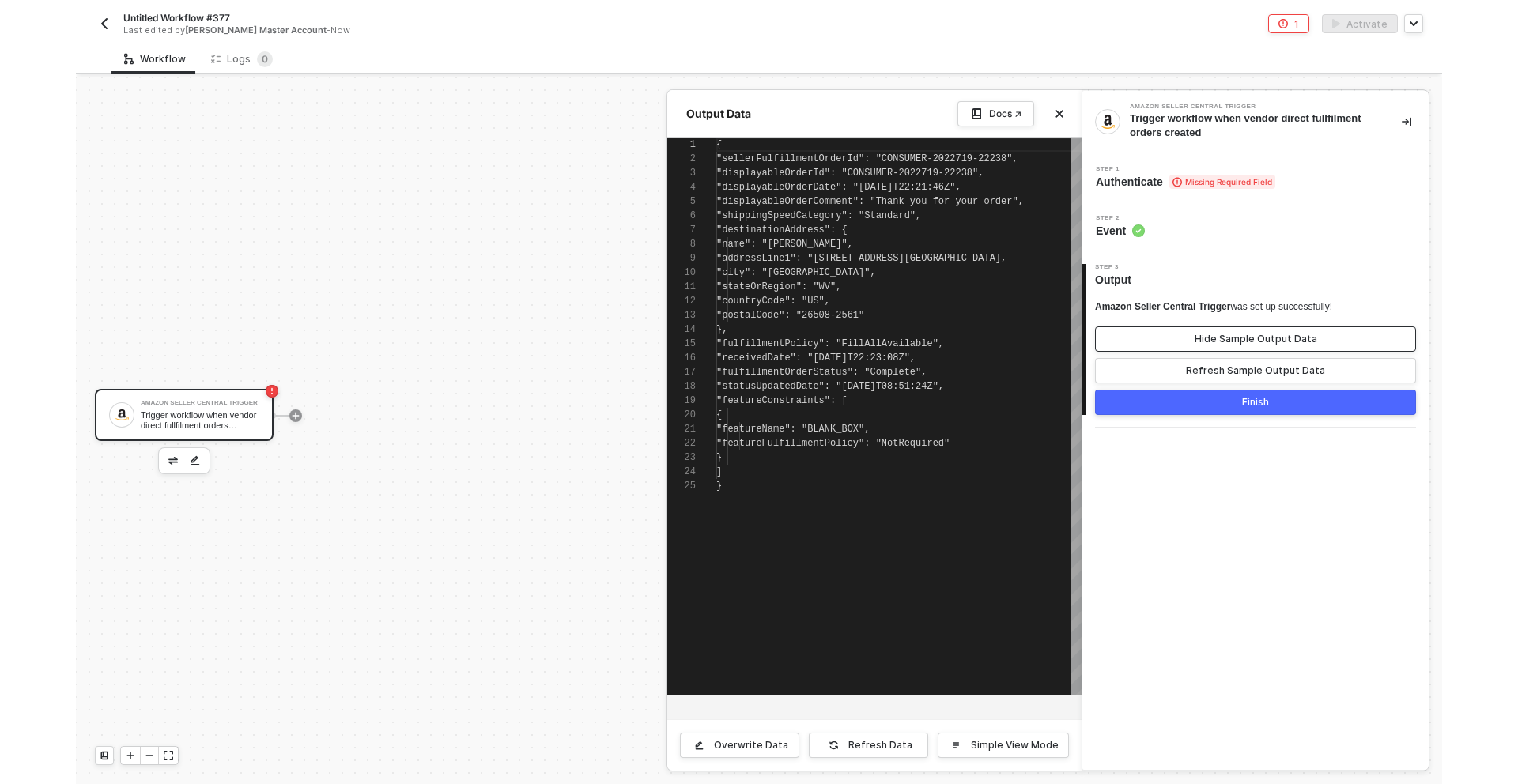
scroll to position [142, 0]
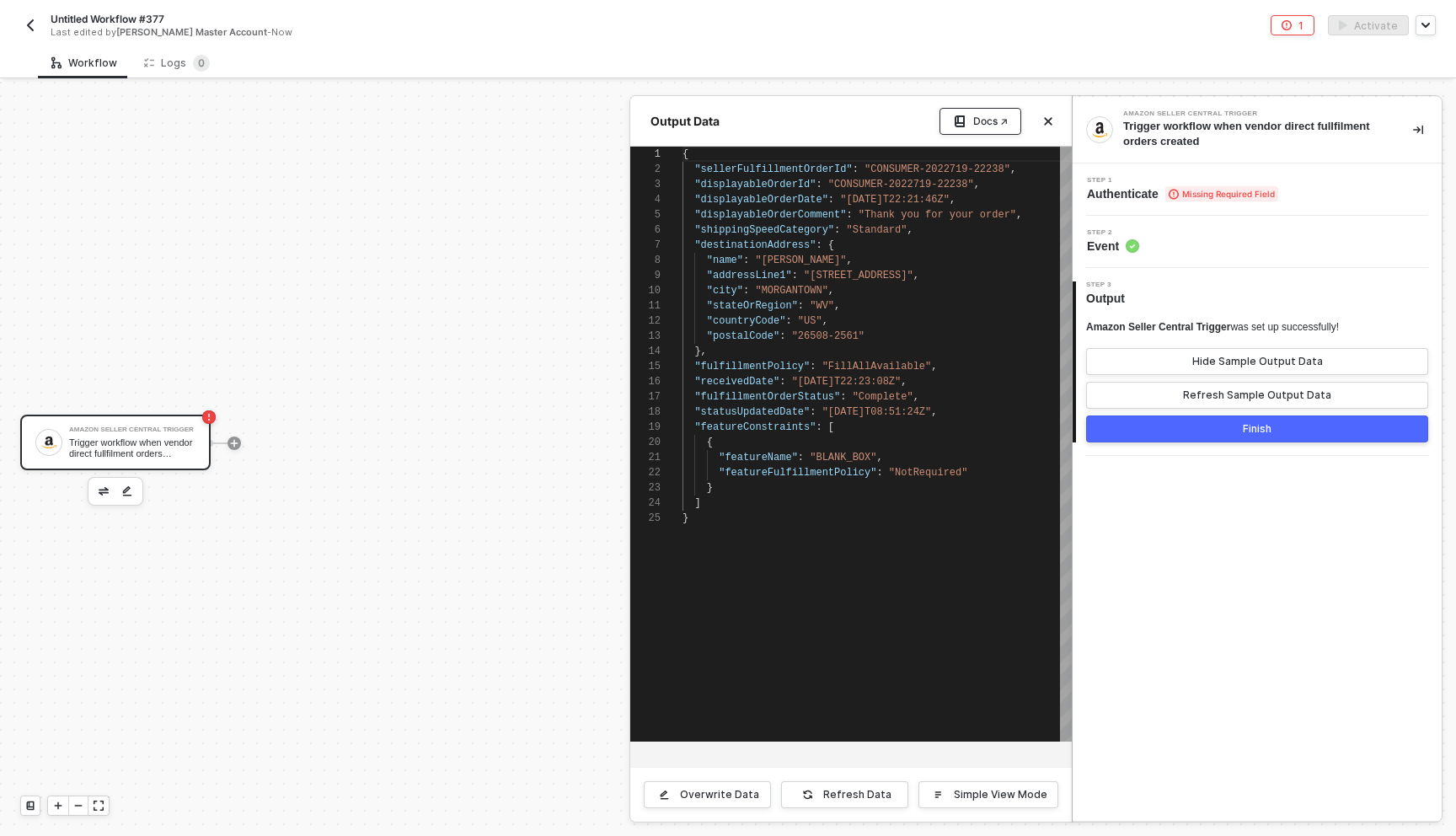
click at [955, 117] on icon at bounding box center [959, 121] width 10 height 11
click at [1204, 161] on div "Amazon Seller Central Trigger Trigger workflow when vendor direct fullfilment o…" at bounding box center [1256, 130] width 369 height 67
click at [1155, 195] on span "Authenticate Missing Required Field" at bounding box center [1182, 194] width 191 height 17
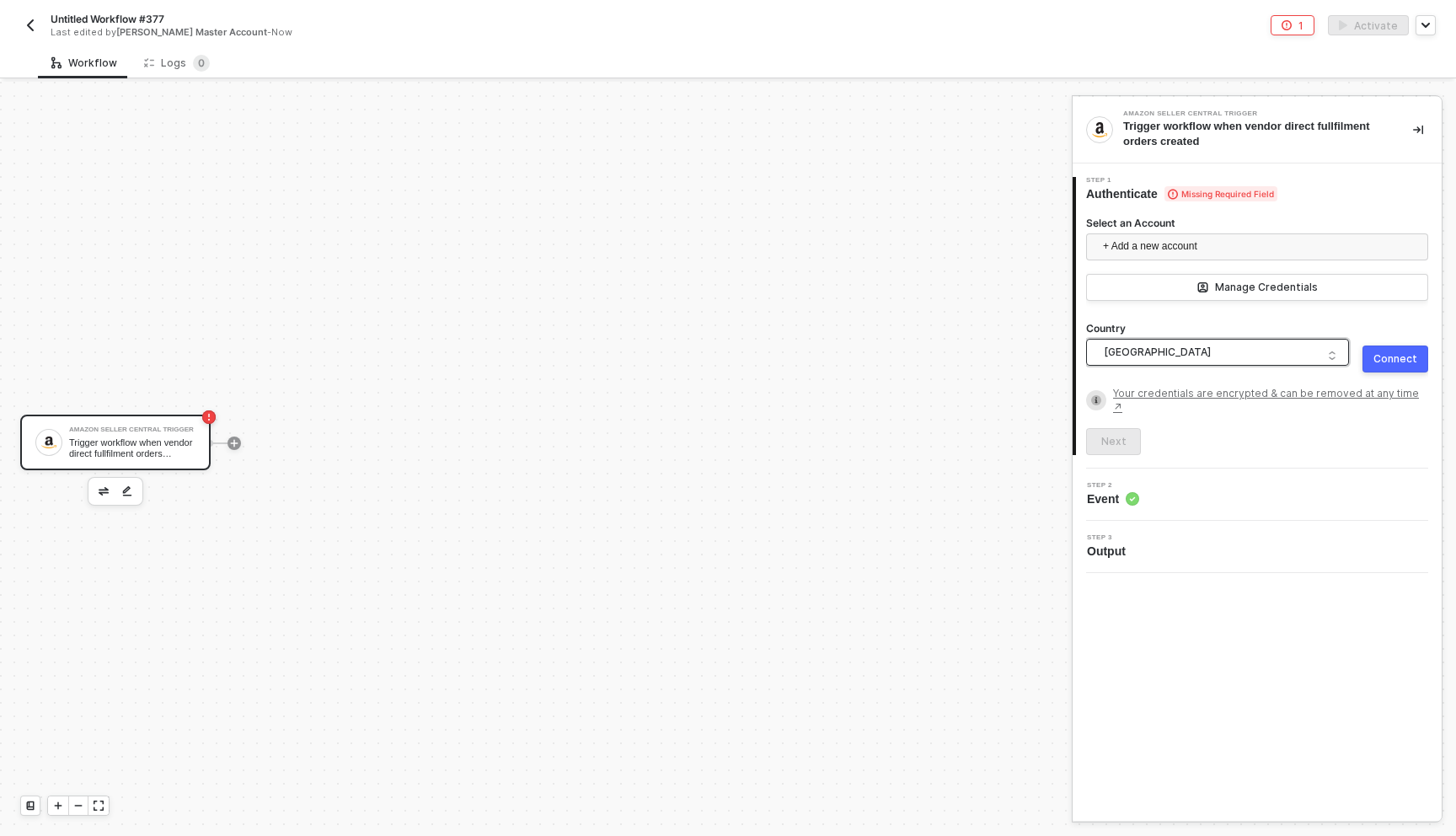
click at [1211, 356] on span "United States of America" at bounding box center [1221, 352] width 234 height 26
click at [1386, 434] on div "Next" at bounding box center [1256, 441] width 342 height 27
click at [1421, 128] on icon "icon-collapse-right" at bounding box center [1417, 129] width 10 height 10
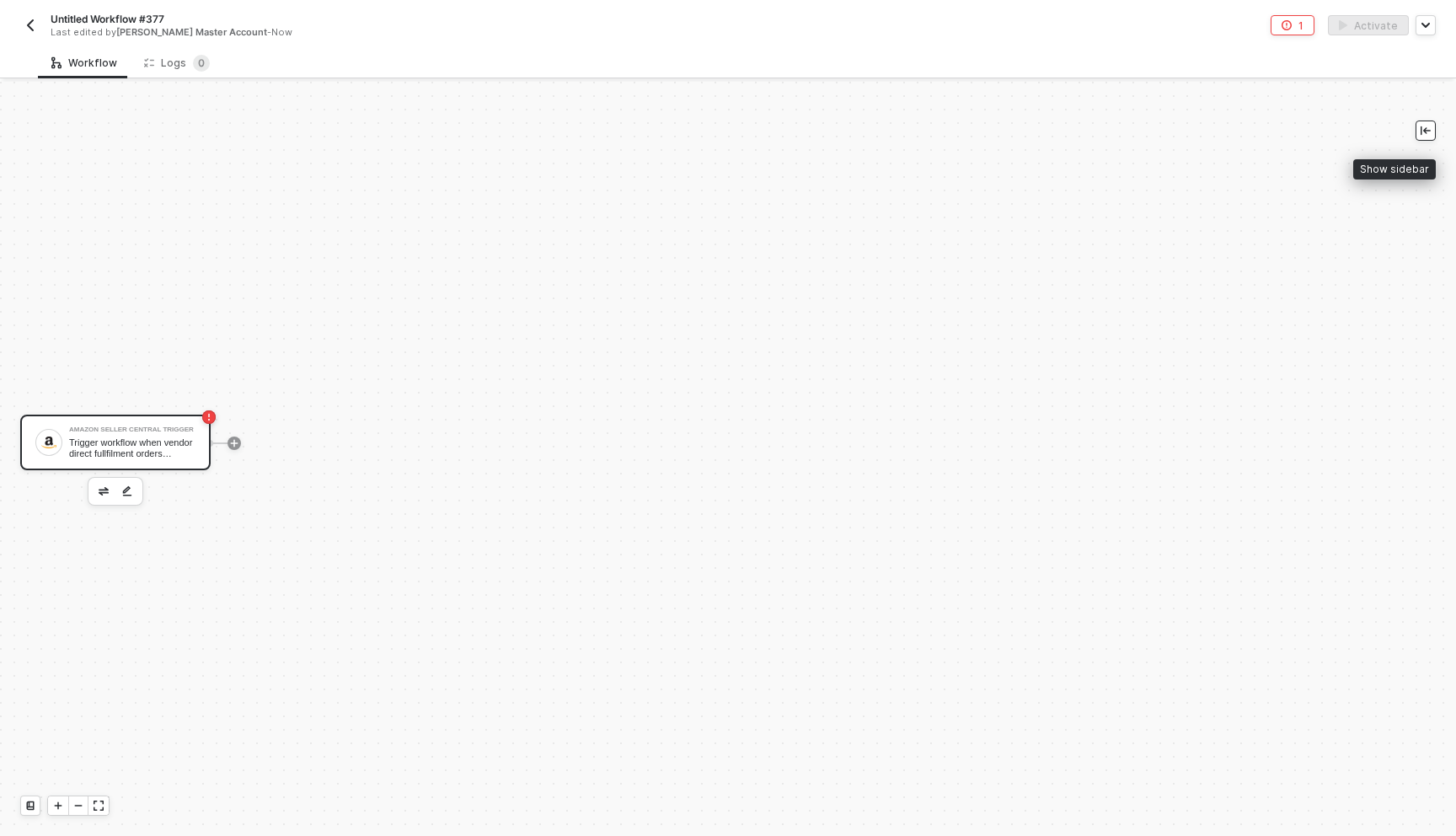
click at [1421, 128] on icon "icon-collapse-left" at bounding box center [1425, 131] width 10 height 10
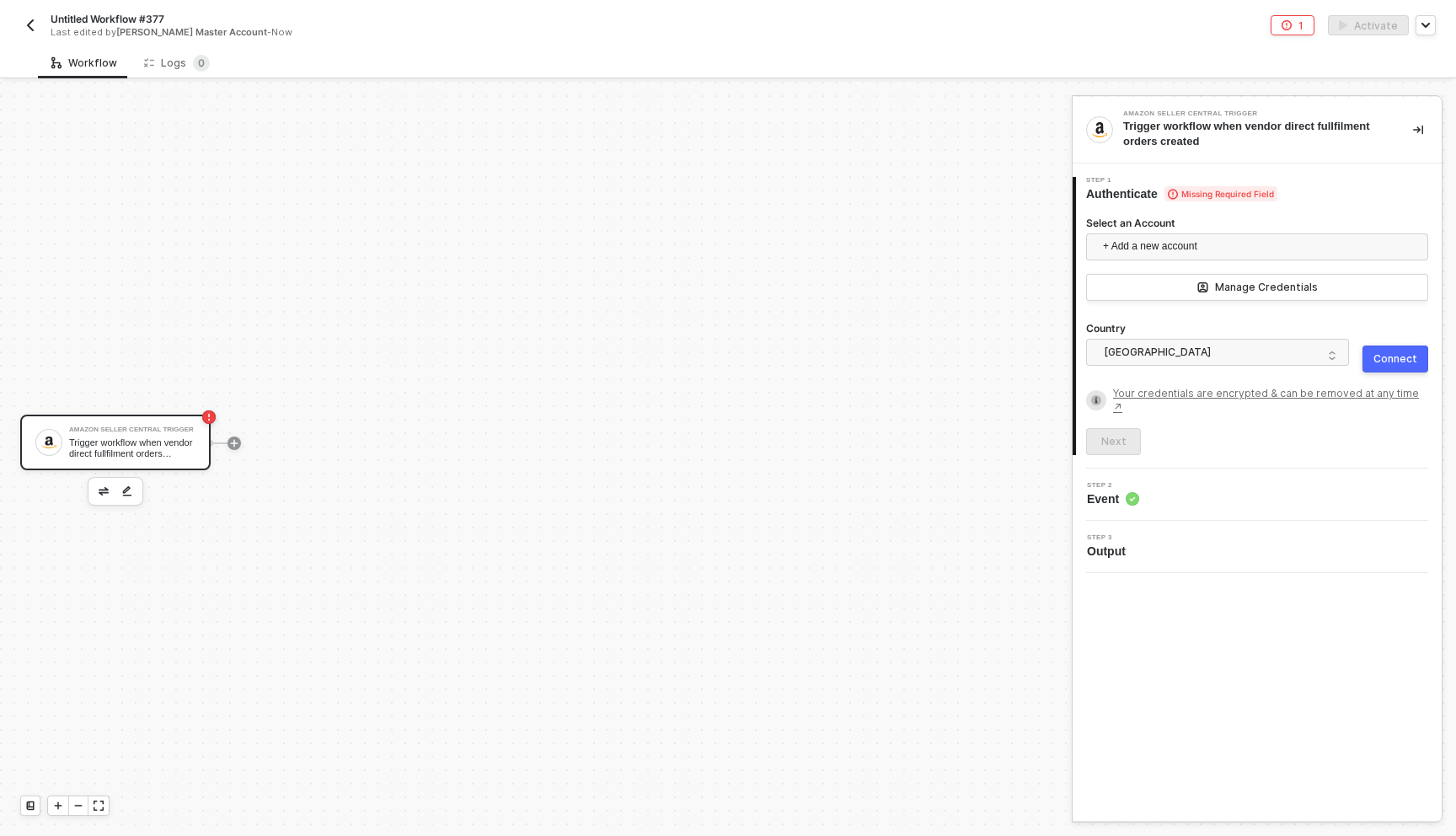
drag, startPoint x: 1101, startPoint y: 448, endPoint x: 1110, endPoint y: 444, distance: 9.8
click at [1101, 448] on div "1 Step 1 Authenticate Missing Required Field Select an Account + Add a new acco…" at bounding box center [1256, 316] width 369 height 305
click at [1141, 485] on div "Step 2 Event" at bounding box center [1259, 495] width 365 height 26
click at [98, 492] on button "button" at bounding box center [103, 491] width 20 height 20
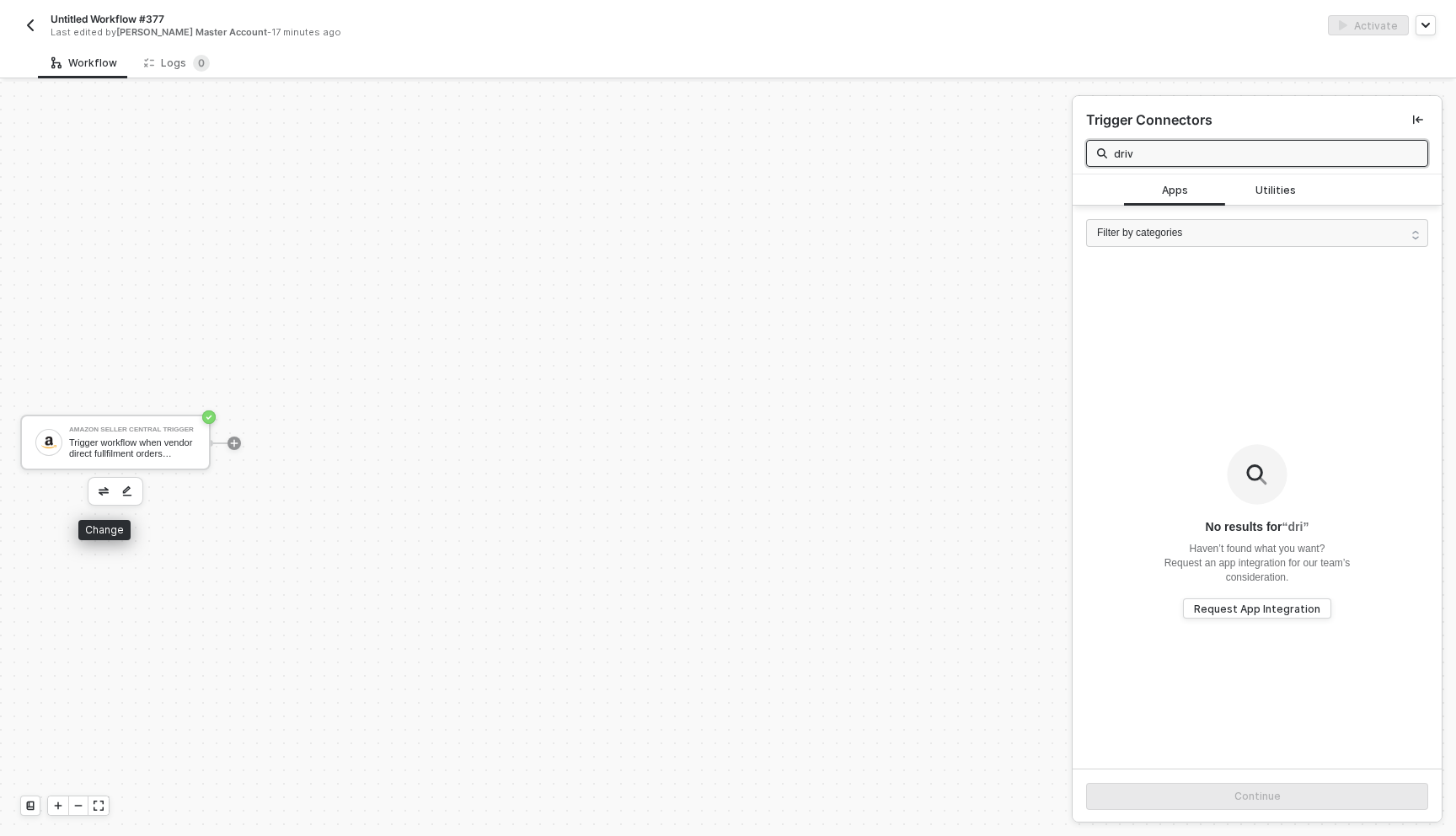
type input "drive"
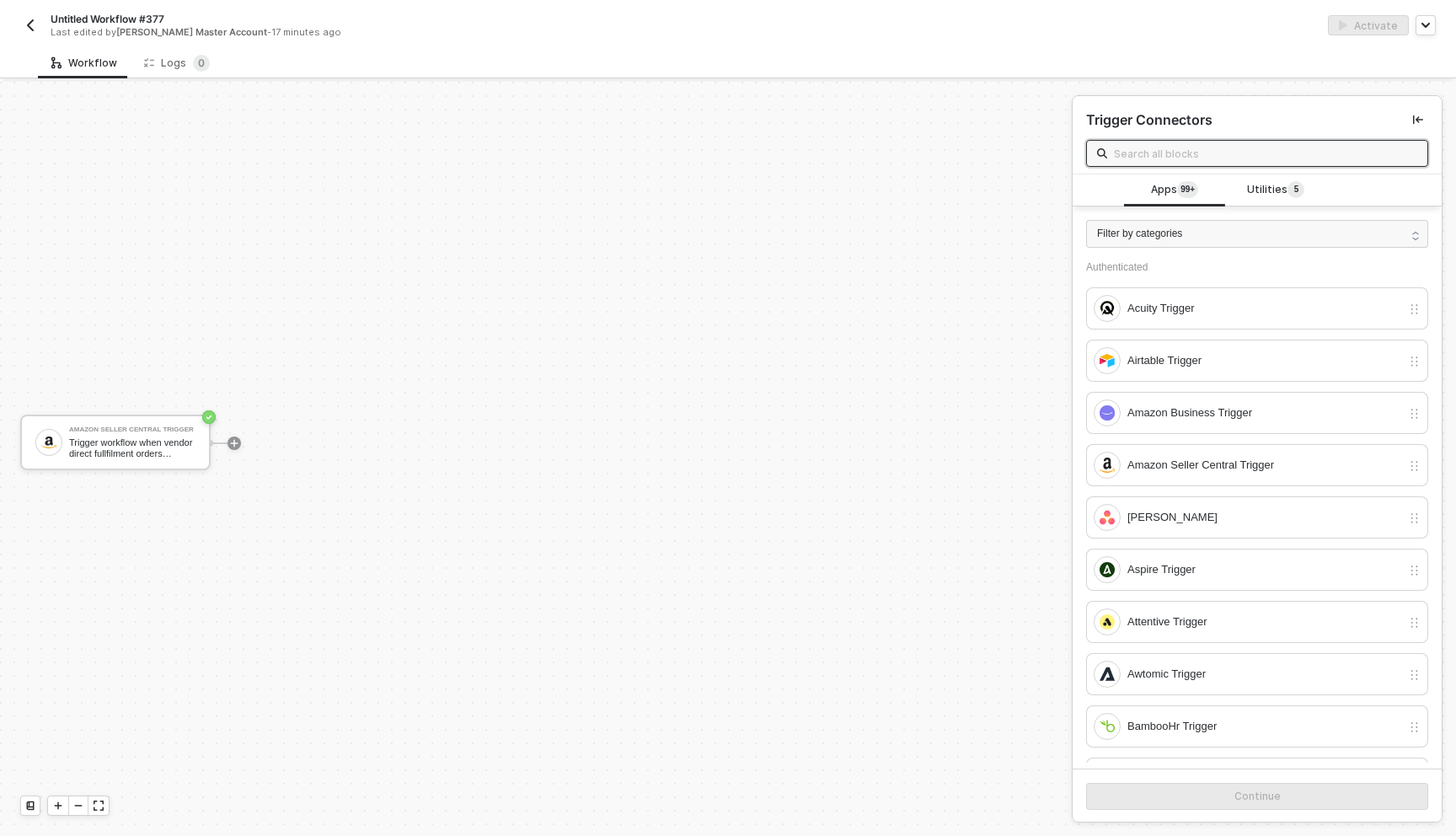
click at [507, 582] on div "Amazon Seller Central Trigger Trigger workflow when vendor direct fullfilment o…" at bounding box center [531, 443] width 1064 height 786
click at [97, 489] on button "button" at bounding box center [103, 491] width 20 height 20
click at [94, 491] on button "button" at bounding box center [103, 491] width 20 height 20
click at [1167, 156] on input "text" at bounding box center [1265, 153] width 304 height 18
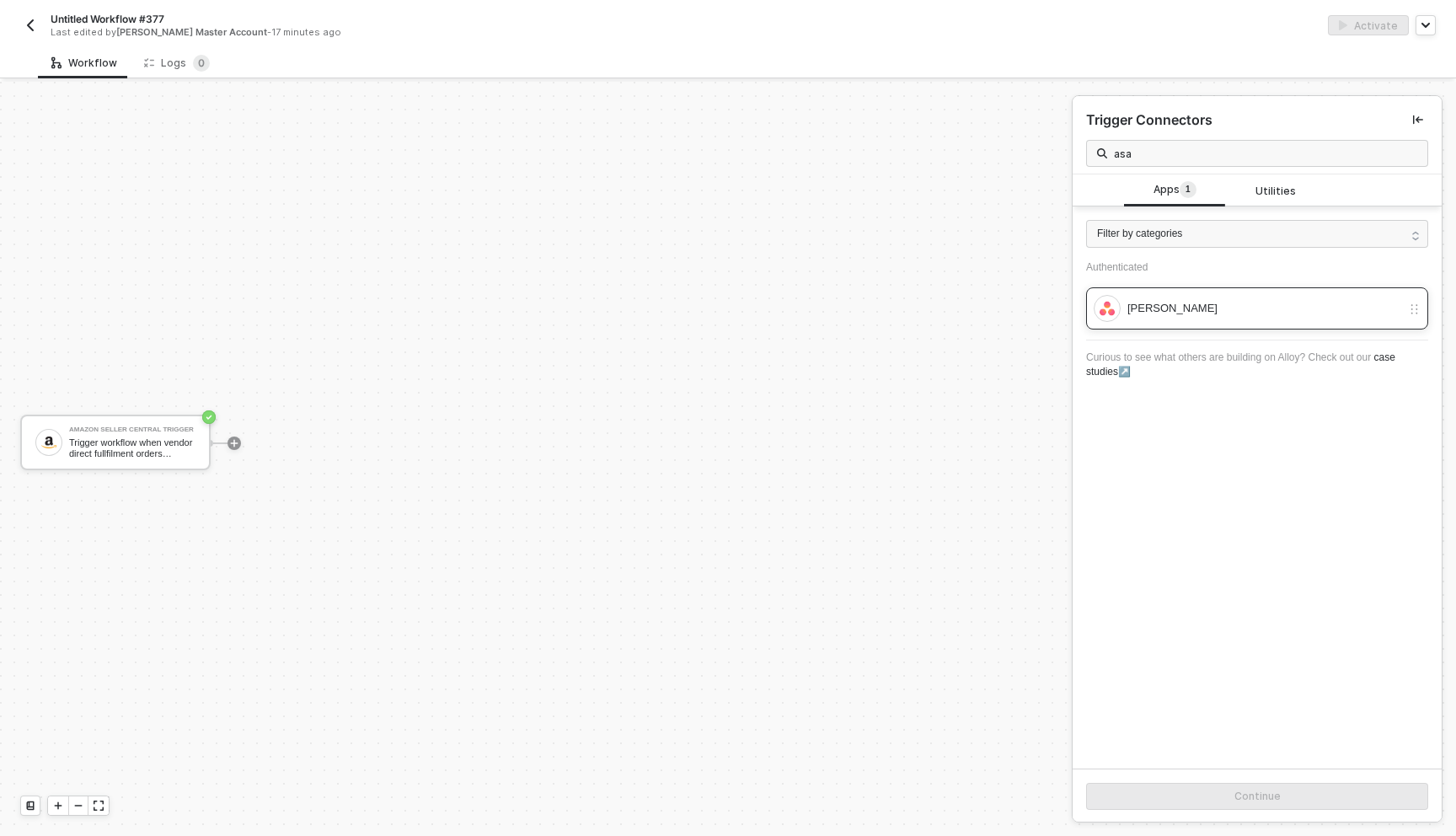
click at [1214, 326] on div "[PERSON_NAME]" at bounding box center [1256, 309] width 342 height 42
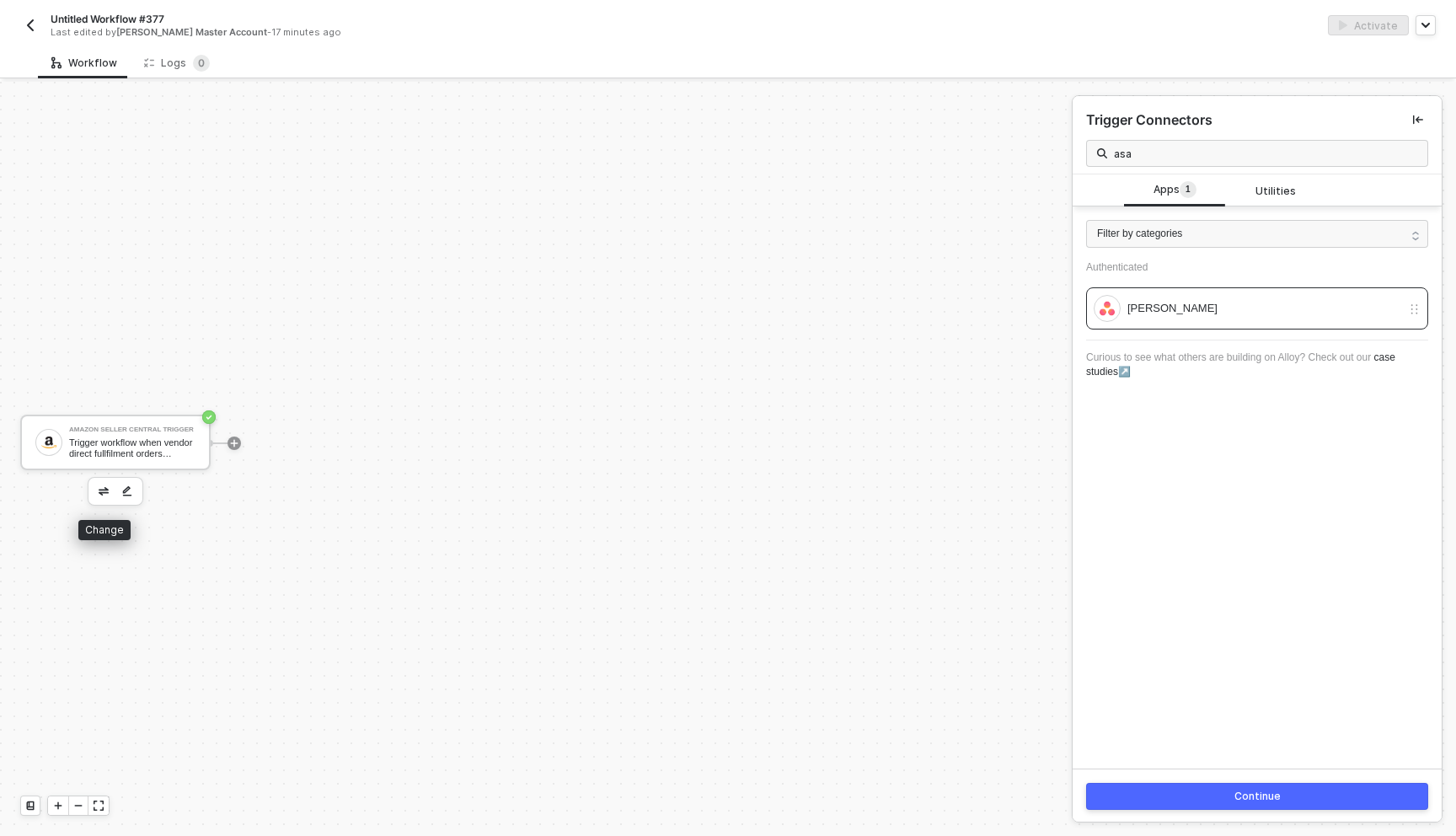
click at [98, 481] on button "button" at bounding box center [103, 491] width 20 height 20
click at [1155, 150] on input "asa" at bounding box center [1265, 153] width 304 height 18
click at [103, 479] on div at bounding box center [115, 491] width 55 height 29
click at [102, 491] on img "button" at bounding box center [103, 492] width 10 height 9
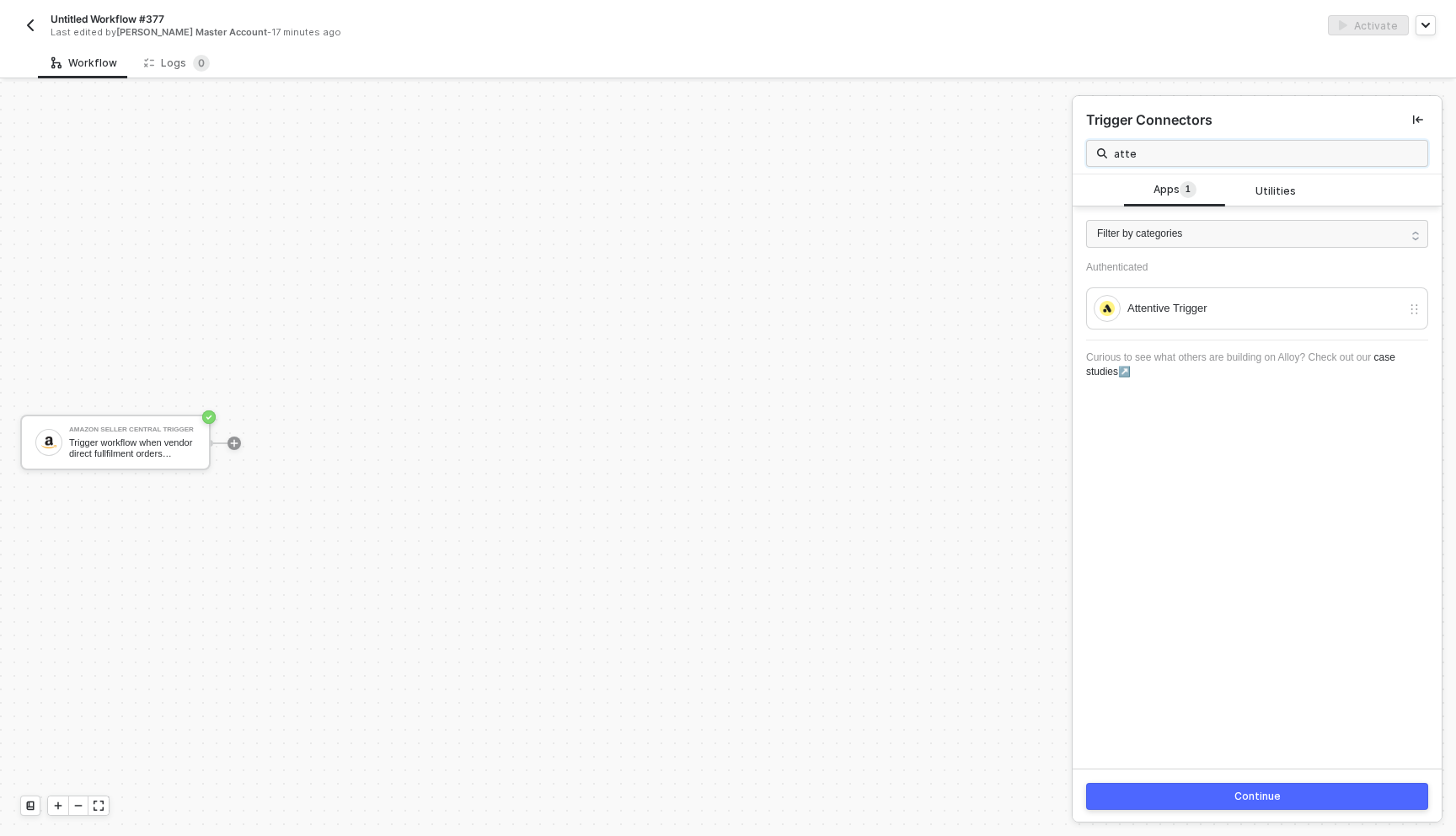
click at [1180, 144] on input "atte" at bounding box center [1265, 153] width 304 height 18
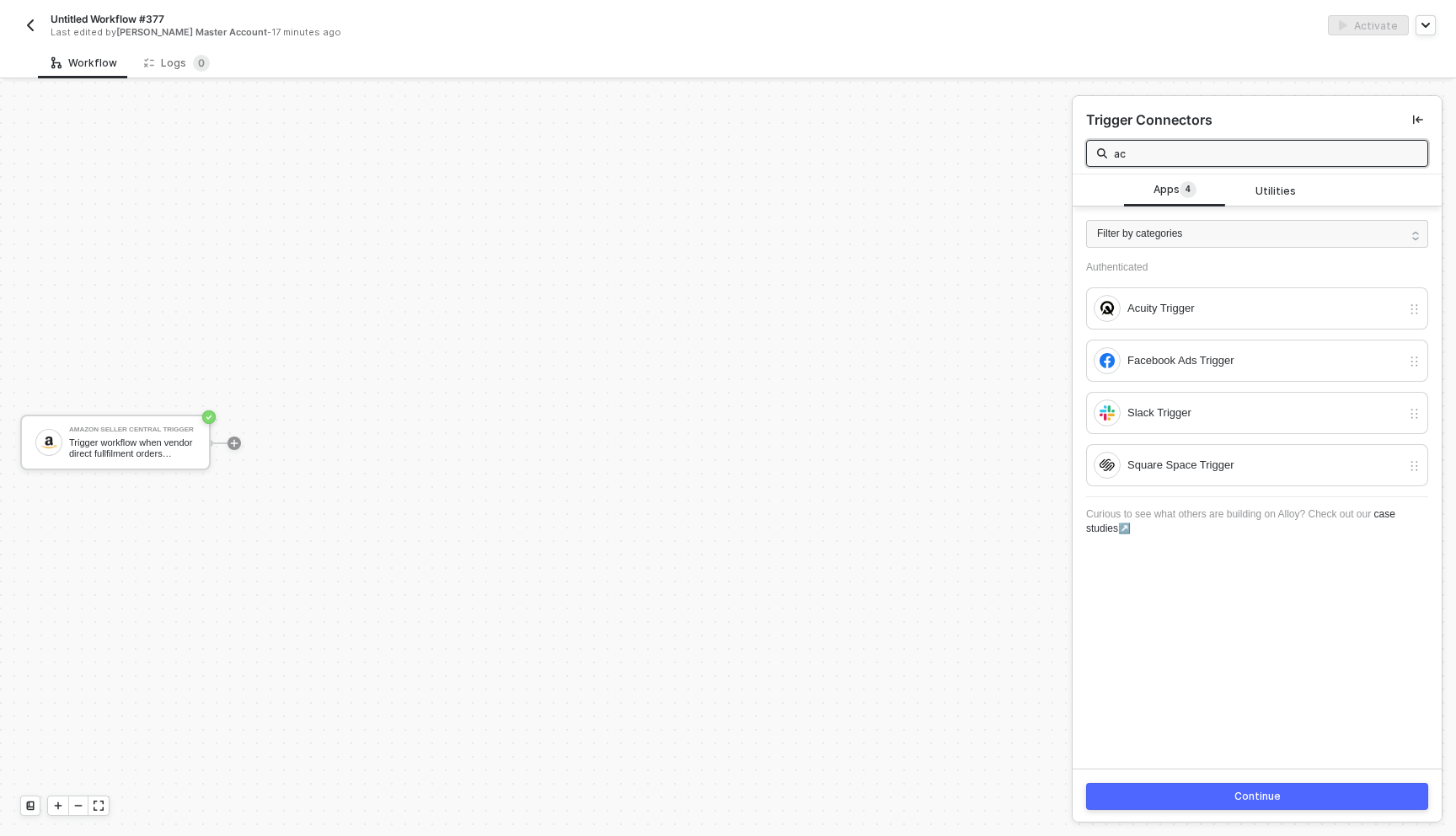
type input "ac"
